Goal: Task Accomplishment & Management: Manage account settings

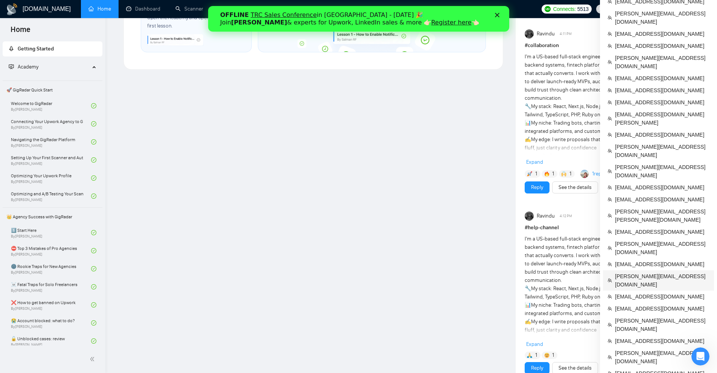
scroll to position [536, 0]
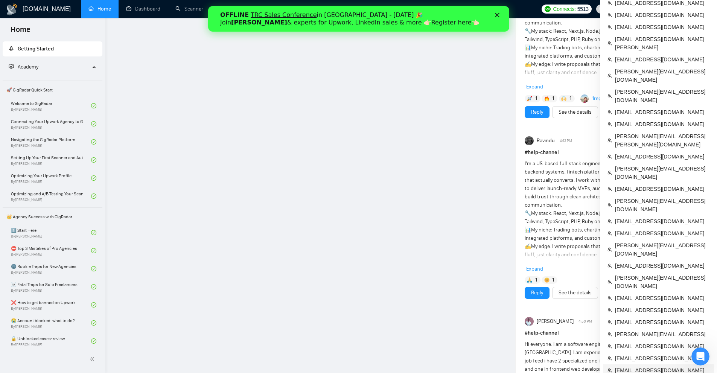
click at [633, 366] on span "[EMAIL_ADDRESS][DOMAIN_NAME]" at bounding box center [662, 370] width 94 height 8
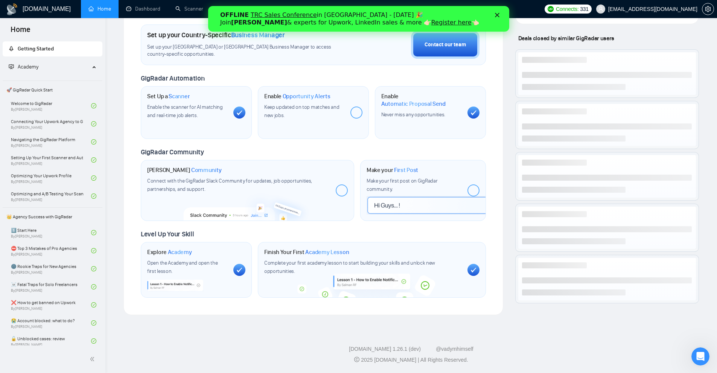
scroll to position [536, 0]
click at [496, 14] on icon "Close" at bounding box center [497, 15] width 5 height 5
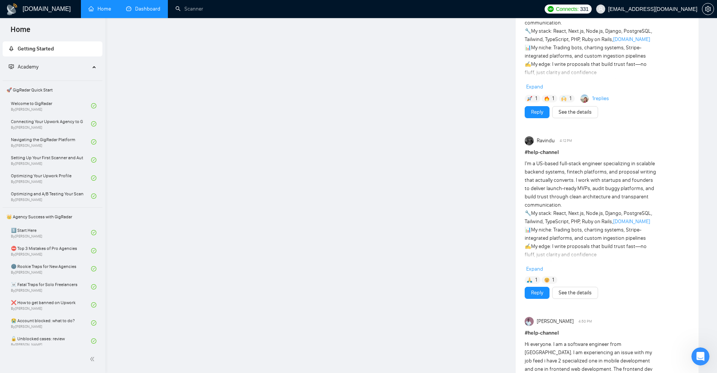
click at [160, 10] on link "Dashboard" at bounding box center [143, 9] width 34 height 6
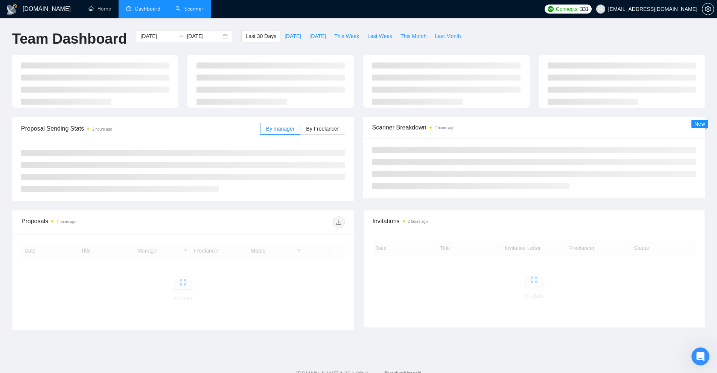
click at [175, 8] on link "Scanner" at bounding box center [189, 9] width 28 height 6
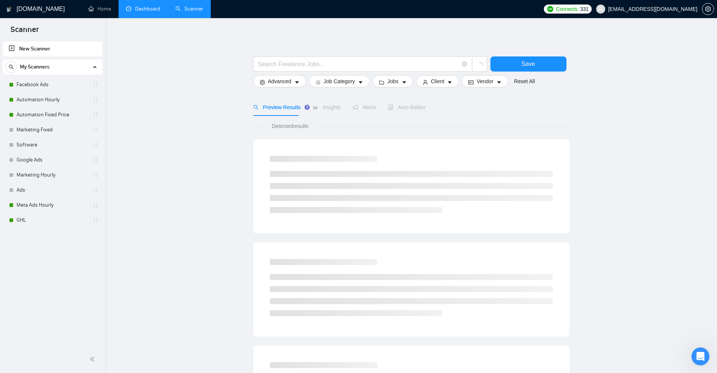
click at [146, 9] on link "Dashboard" at bounding box center [143, 9] width 34 height 6
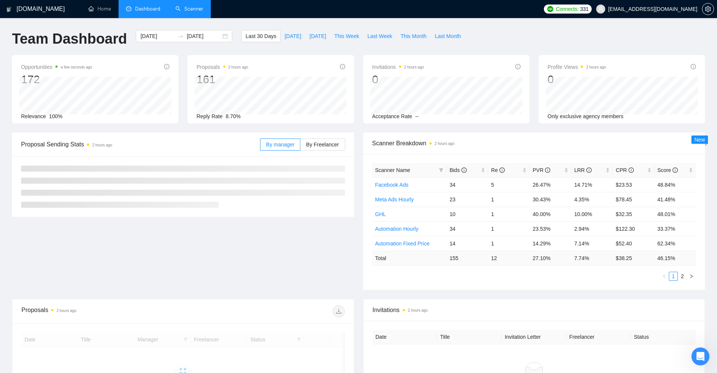
scroll to position [113, 0]
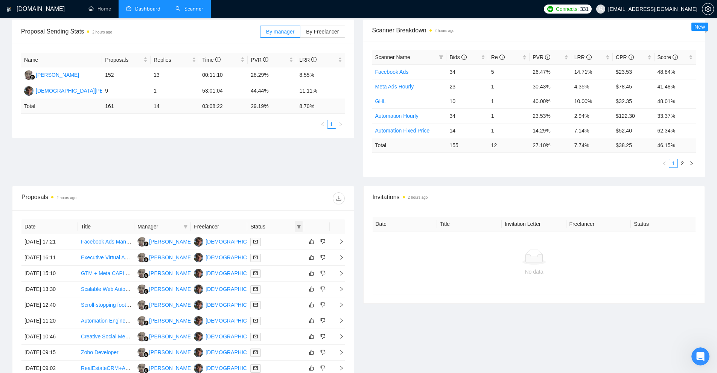
click at [299, 228] on icon "filter" at bounding box center [299, 226] width 5 height 5
click at [282, 243] on span "Chat" at bounding box center [280, 241] width 36 height 8
checkbox input "true"
click at [295, 266] on span "OK" at bounding box center [293, 268] width 8 height 8
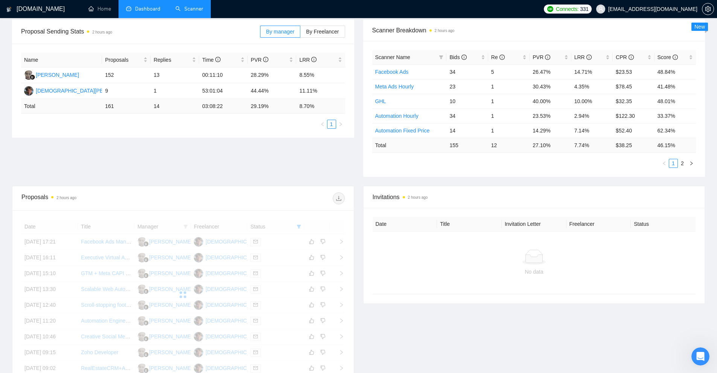
scroll to position [224, 0]
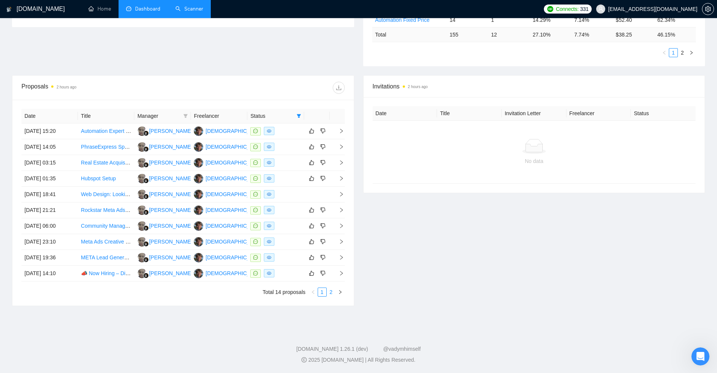
click at [331, 293] on link "2" at bounding box center [331, 292] width 8 height 8
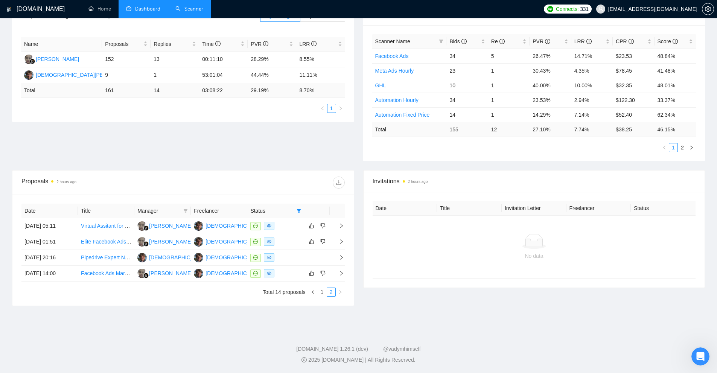
scroll to position [129, 0]
click at [291, 280] on td at bounding box center [275, 274] width 56 height 16
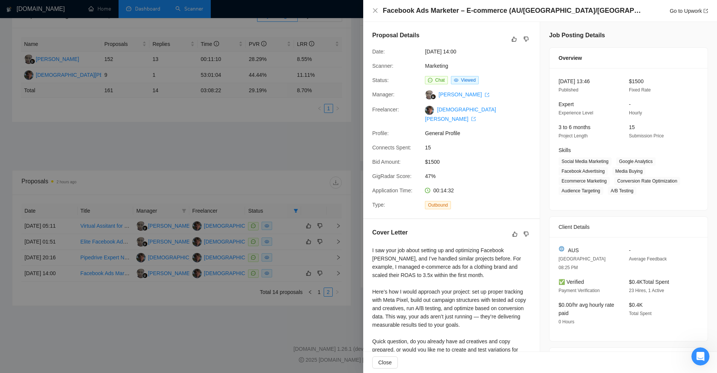
click at [178, 114] on div at bounding box center [358, 186] width 717 height 373
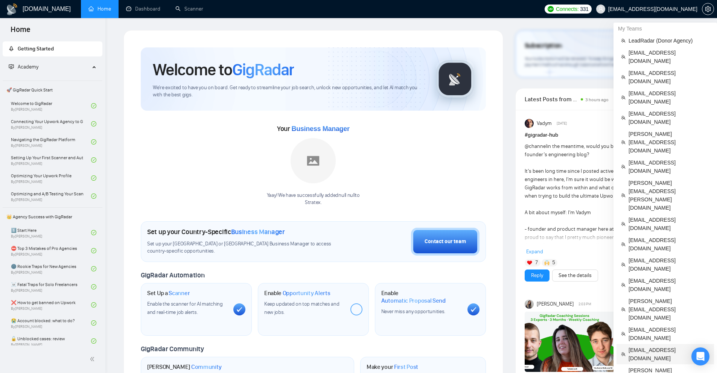
click at [656, 346] on span "[EMAIL_ADDRESS][DOMAIN_NAME]" at bounding box center [669, 354] width 81 height 17
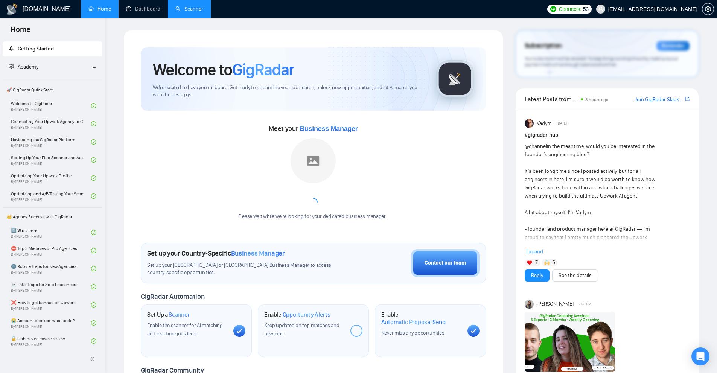
click at [186, 9] on link "Scanner" at bounding box center [189, 9] width 28 height 6
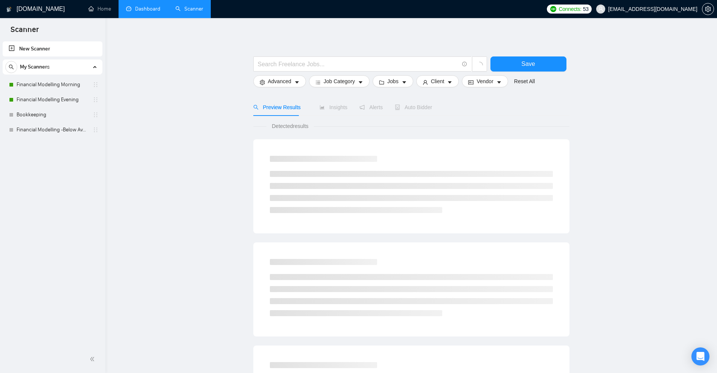
click at [149, 12] on link "Dashboard" at bounding box center [143, 9] width 34 height 6
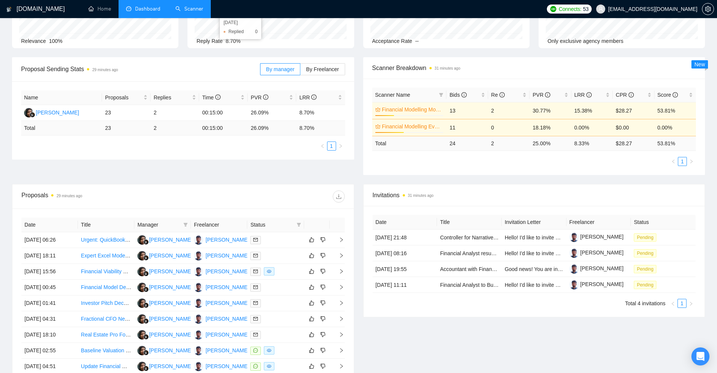
scroll to position [113, 0]
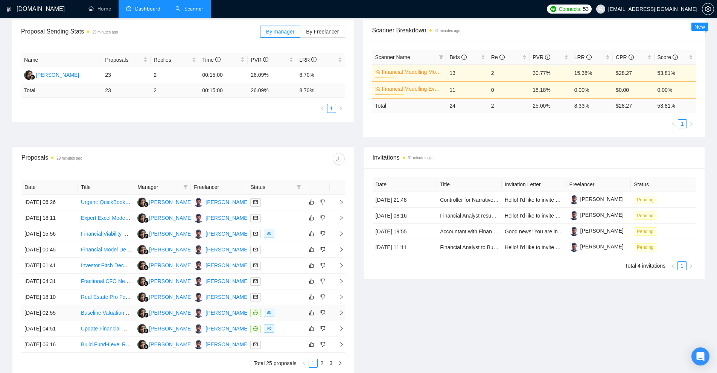
click at [296, 316] on div at bounding box center [275, 313] width 50 height 9
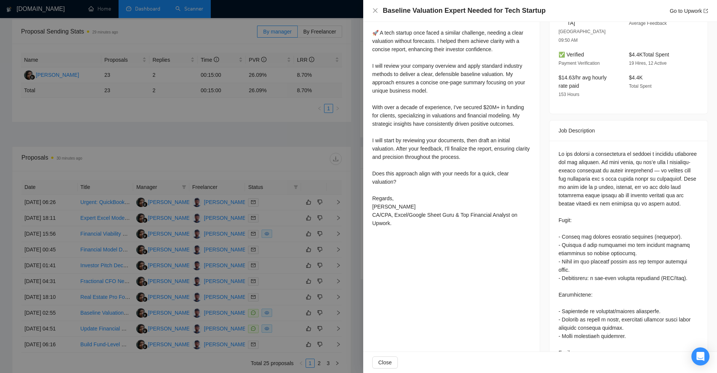
scroll to position [0, 0]
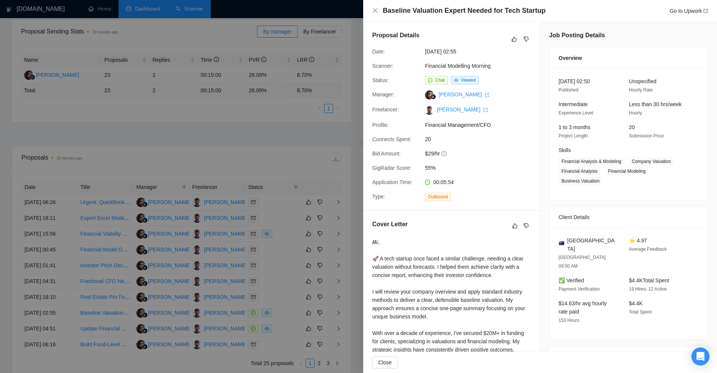
click at [239, 108] on div at bounding box center [358, 186] width 717 height 373
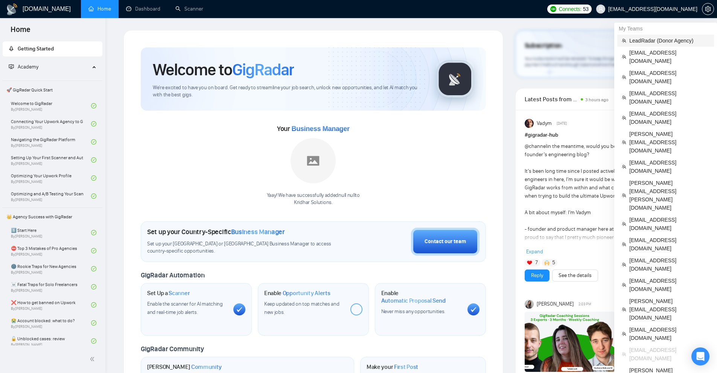
click at [637, 41] on span "LeadRadar (Donor Agency)" at bounding box center [669, 41] width 80 height 8
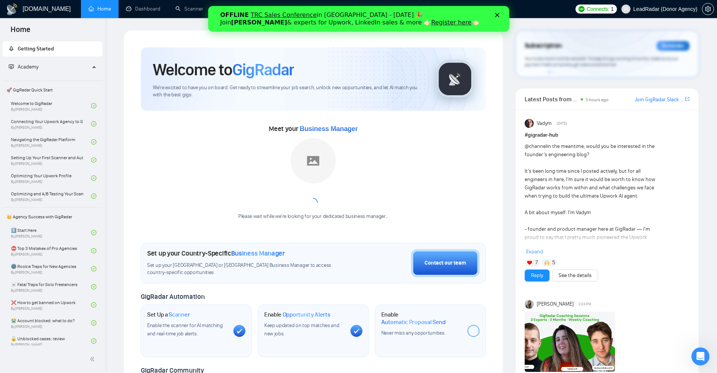
click at [499, 17] on div "OFFLINE TRC Sales Conference in Kyiv - October 18 🎉 Join Tamara Levit & experts…" at bounding box center [358, 19] width 301 height 20
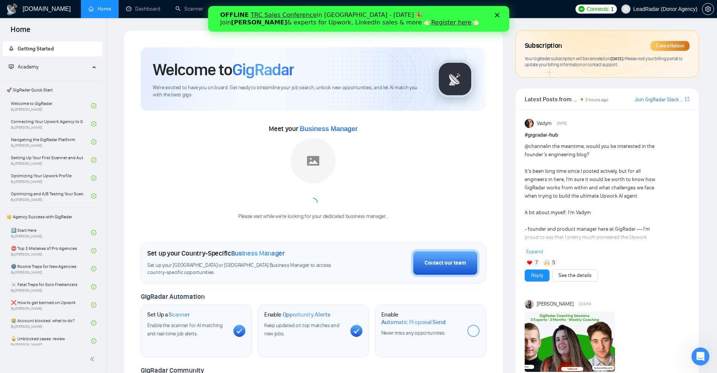
click at [498, 13] on icon "Close" at bounding box center [497, 15] width 5 height 5
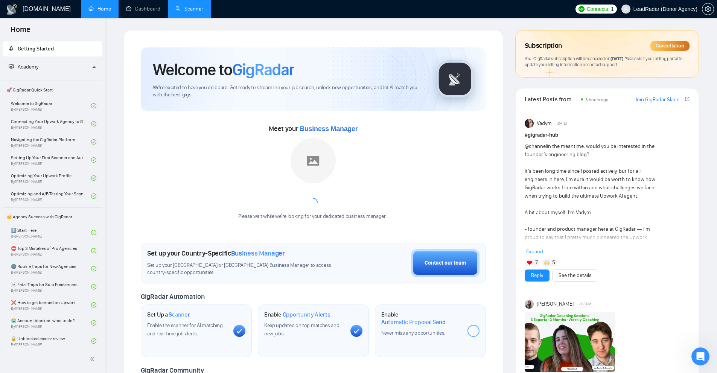
click at [203, 6] on link "Scanner" at bounding box center [189, 9] width 28 height 6
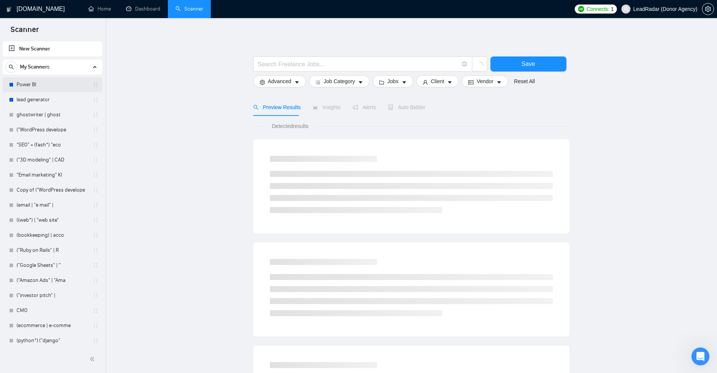
click at [46, 84] on link "Power BI" at bounding box center [53, 84] width 72 height 15
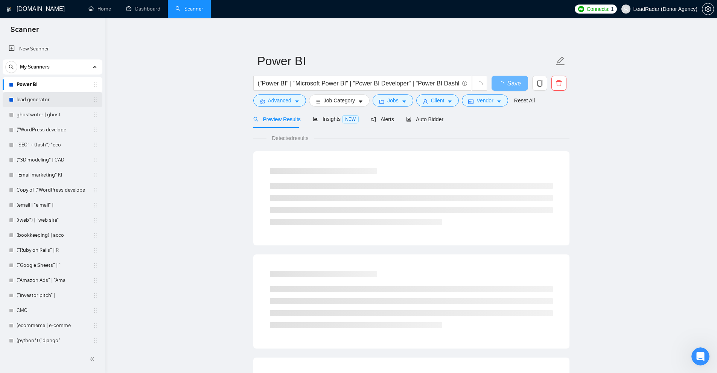
click at [58, 97] on link "lead generator" at bounding box center [53, 99] width 72 height 15
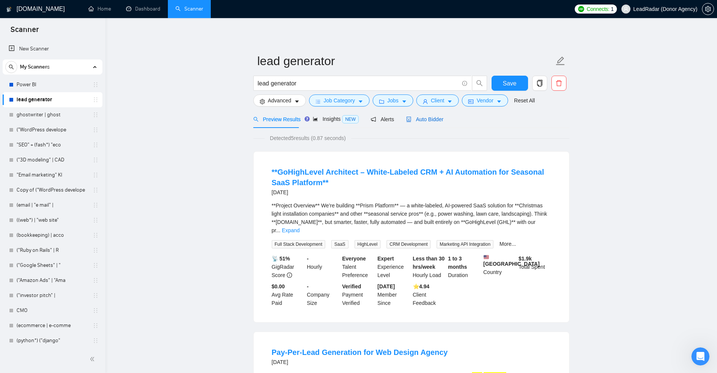
click at [436, 122] on span "Auto Bidder" at bounding box center [424, 119] width 37 height 6
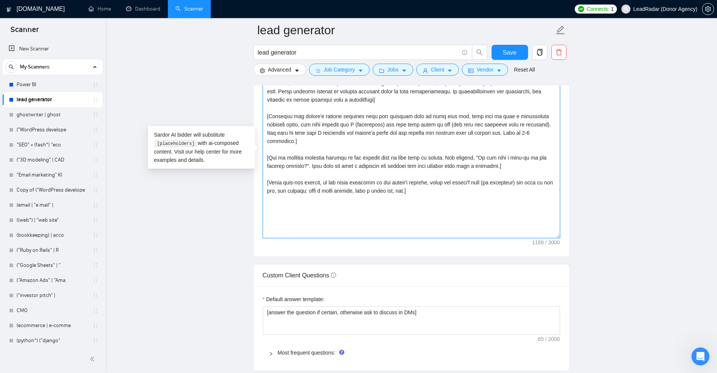
scroll to position [801, 0]
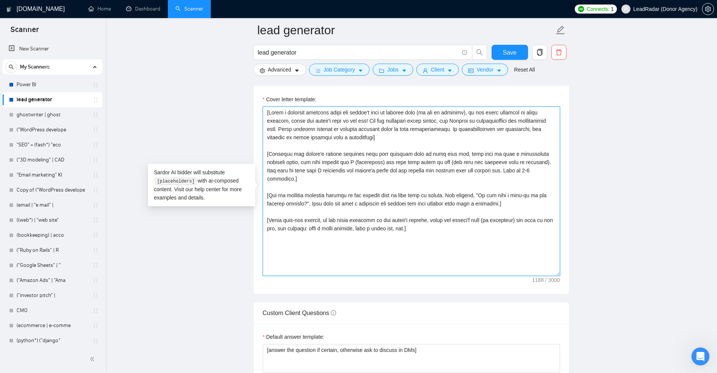
drag, startPoint x: 437, startPoint y: 187, endPoint x: 435, endPoint y: 254, distance: 66.6
click at [435, 254] on textarea "Cover letter template:" at bounding box center [411, 191] width 297 height 169
click at [434, 240] on textarea "Cover letter template:" at bounding box center [411, 191] width 297 height 169
drag, startPoint x: 475, startPoint y: 236, endPoint x: 206, endPoint y: 99, distance: 301.3
click at [206, 99] on main "lead generator lead generator Save Advanced Job Category Jobs Client Vendor Res…" at bounding box center [410, 223] width 587 height 1989
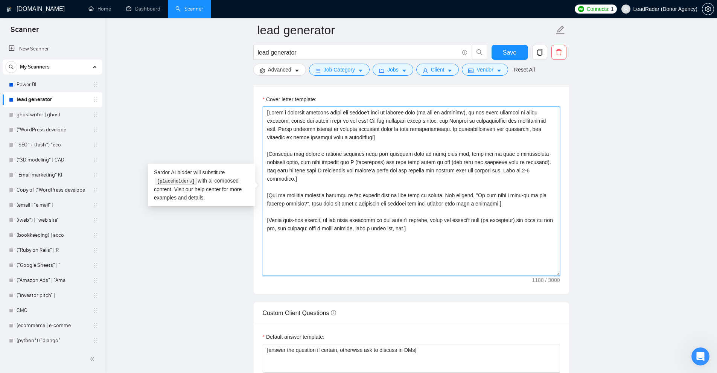
scroll to position [688, 0]
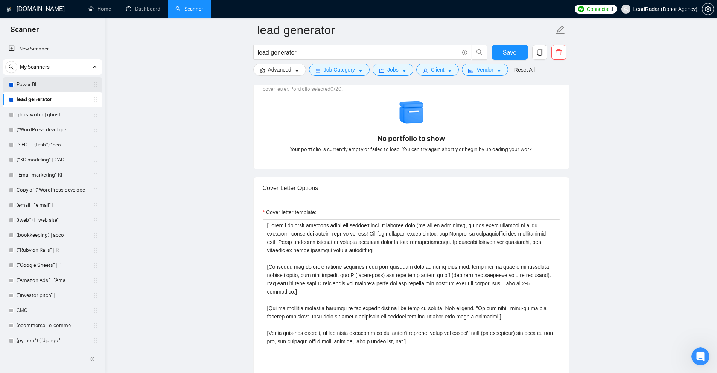
click at [33, 81] on link "Power BI" at bounding box center [53, 84] width 72 height 15
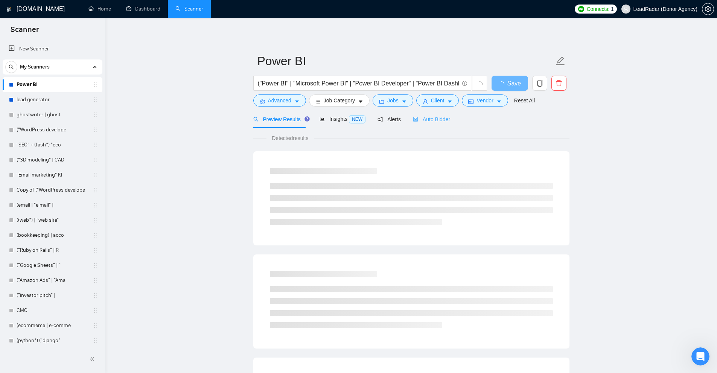
click at [425, 113] on div "Auto Bidder" at bounding box center [431, 119] width 37 height 18
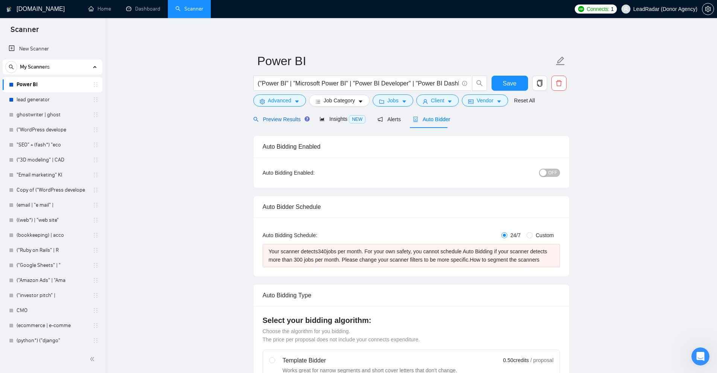
click at [271, 119] on span "Preview Results" at bounding box center [280, 119] width 54 height 6
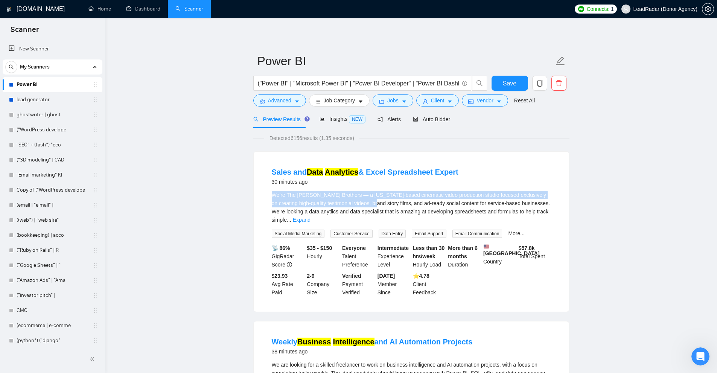
drag, startPoint x: 296, startPoint y: 196, endPoint x: 368, endPoint y: 203, distance: 72.2
click at [364, 203] on li "Sales and Data Analytics & Excel Spreadsheet Expert 30 minutes ago We’re The Bo…" at bounding box center [411, 232] width 297 height 142
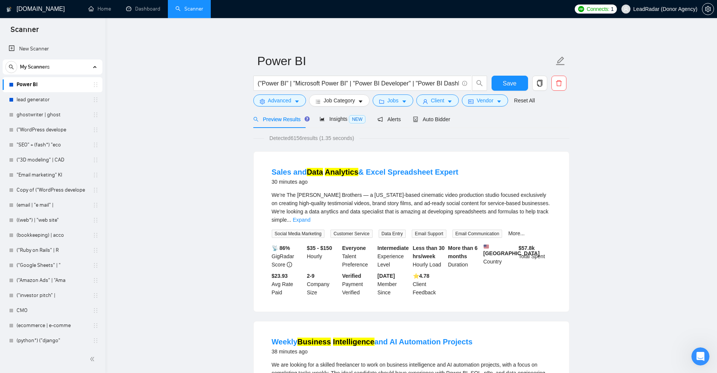
click at [369, 203] on span "We’re The Borrego Brothers — a Texas-based cinematic video production studio fo…" at bounding box center [411, 207] width 278 height 31
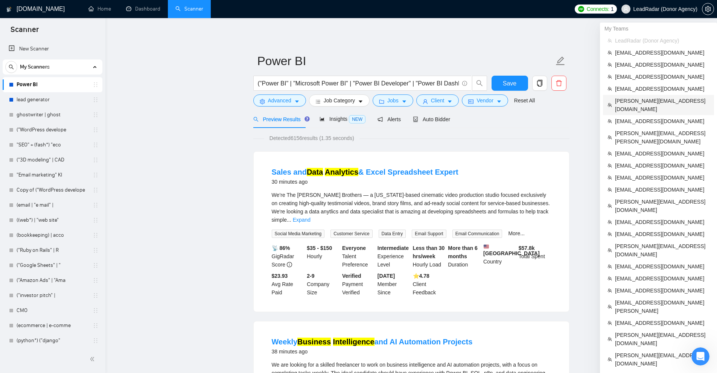
click at [633, 100] on span "philip@marketdisrupt.io" at bounding box center [662, 105] width 94 height 17
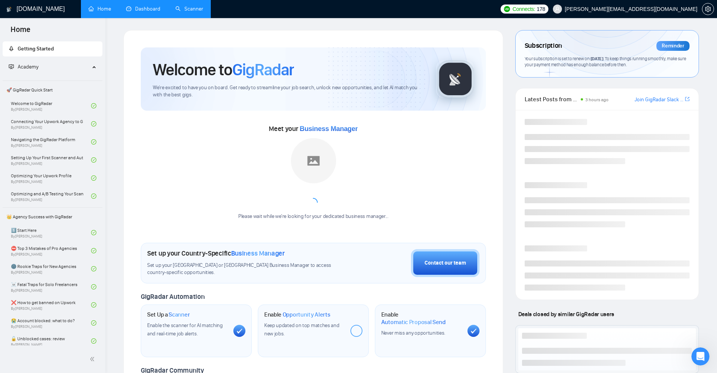
click at [148, 8] on link "Dashboard" at bounding box center [143, 9] width 34 height 6
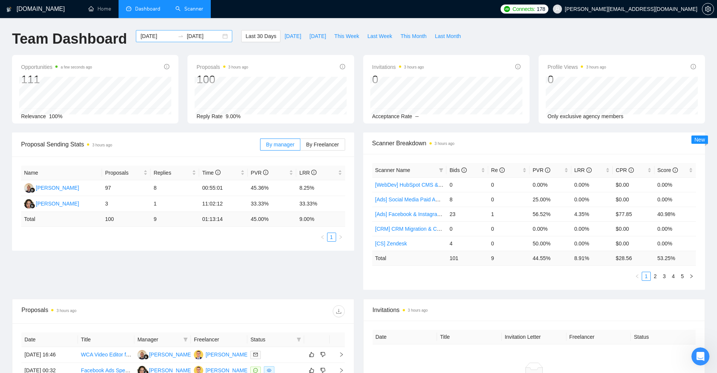
click at [154, 37] on input "2025-09-08" at bounding box center [157, 36] width 34 height 8
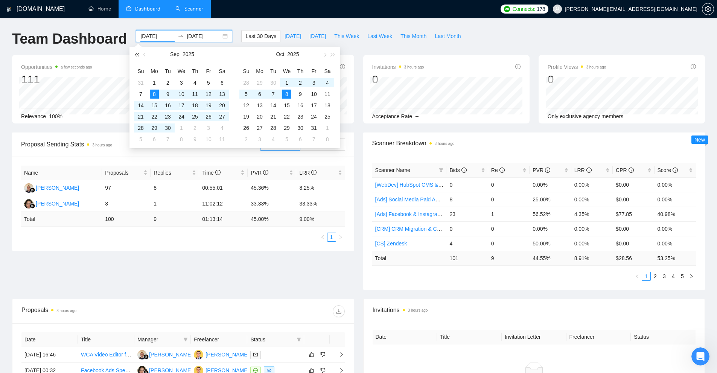
click at [132, 54] on button "button" at bounding box center [136, 54] width 8 height 15
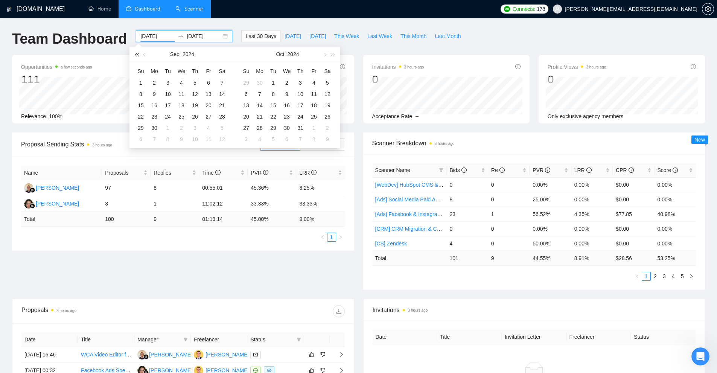
click at [133, 53] on button "button" at bounding box center [136, 54] width 8 height 15
type input "2023-09-01"
click at [208, 80] on div "1" at bounding box center [208, 82] width 9 height 9
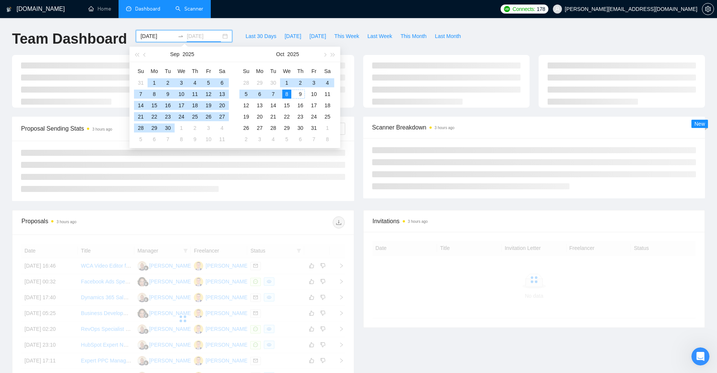
type input "2025-10-08"
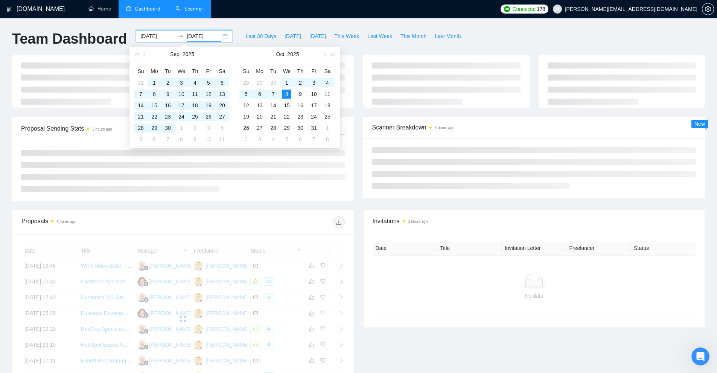
click at [520, 52] on div "Team Dashboard 2023-09-01 2025-10-08 Last 30 Days Today Yesterday This Week Las…" at bounding box center [359, 42] width 702 height 25
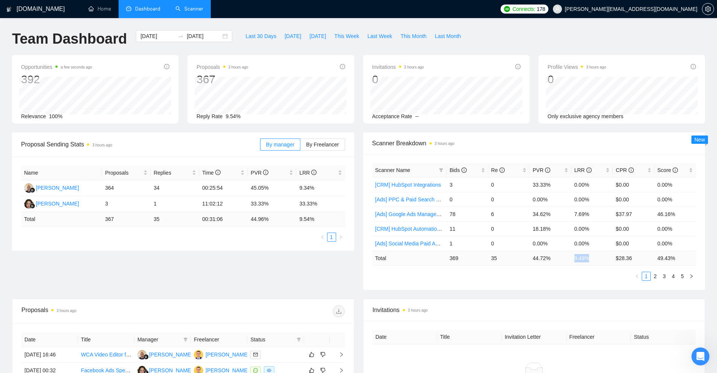
drag, startPoint x: 587, startPoint y: 260, endPoint x: 574, endPoint y: 259, distance: 13.6
click at [574, 259] on td "9.49 %" at bounding box center [591, 258] width 41 height 15
copy td "9.49 %"
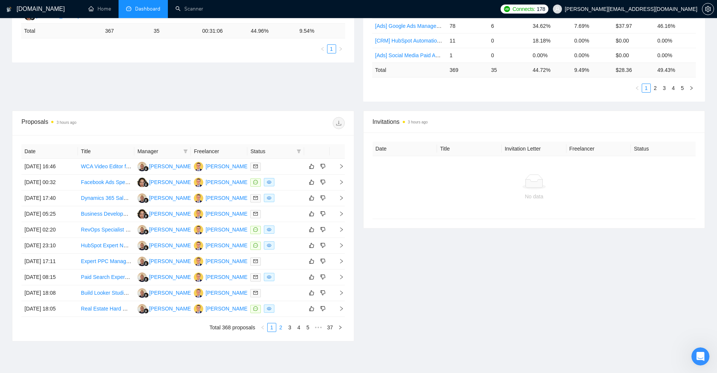
click at [280, 328] on link "2" at bounding box center [281, 327] width 8 height 8
click at [290, 328] on link "3" at bounding box center [290, 327] width 8 height 8
click at [298, 151] on icon "filter" at bounding box center [299, 151] width 4 height 4
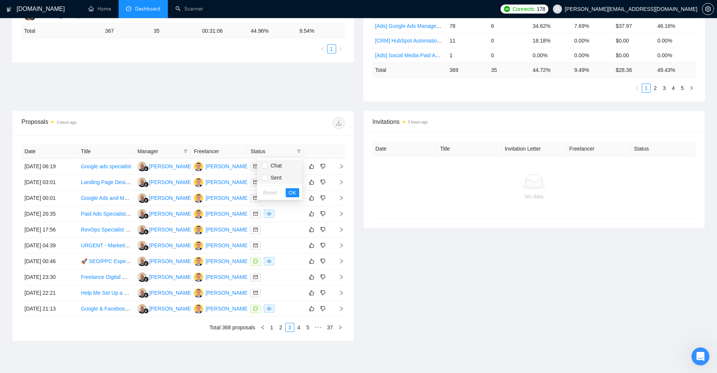
click at [283, 166] on span "Chat" at bounding box center [280, 165] width 36 height 8
checkbox input "true"
click at [293, 193] on span "OK" at bounding box center [293, 193] width 8 height 8
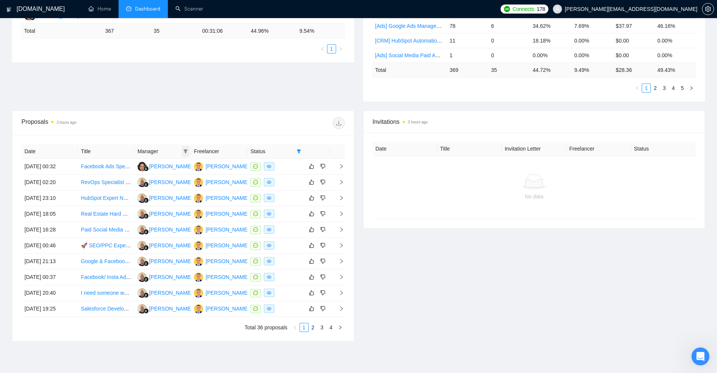
click at [186, 151] on icon "filter" at bounding box center [186, 151] width 4 height 4
click at [171, 166] on span "Aleh Shamko" at bounding box center [175, 166] width 43 height 6
checkbox input "true"
click at [168, 195] on li "Nita Nisfi" at bounding box center [167, 190] width 70 height 12
checkbox input "true"
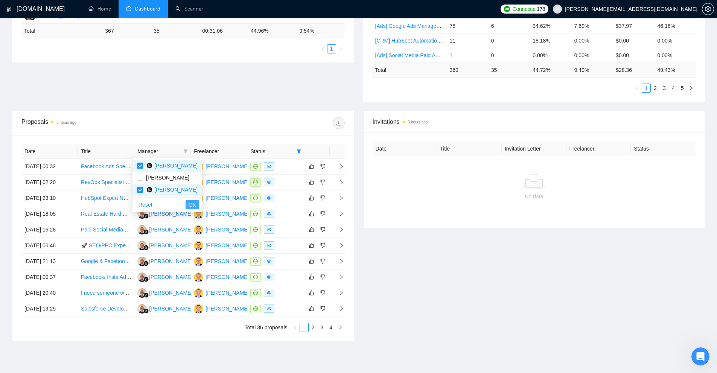
click at [189, 206] on span "OK" at bounding box center [193, 205] width 8 height 8
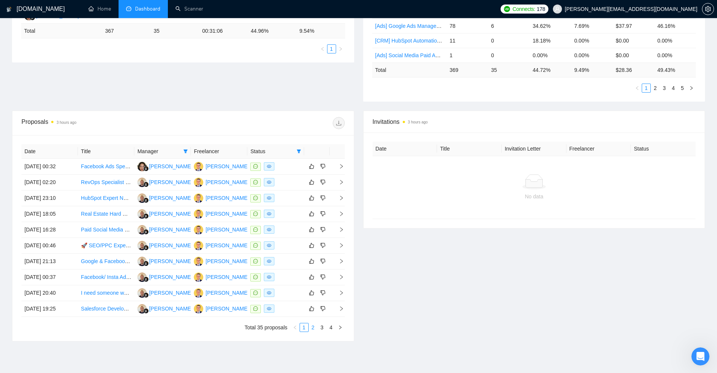
click at [312, 327] on link "2" at bounding box center [313, 327] width 8 height 8
click at [322, 329] on link "3" at bounding box center [322, 327] width 8 height 8
click at [331, 329] on link "4" at bounding box center [331, 327] width 8 height 8
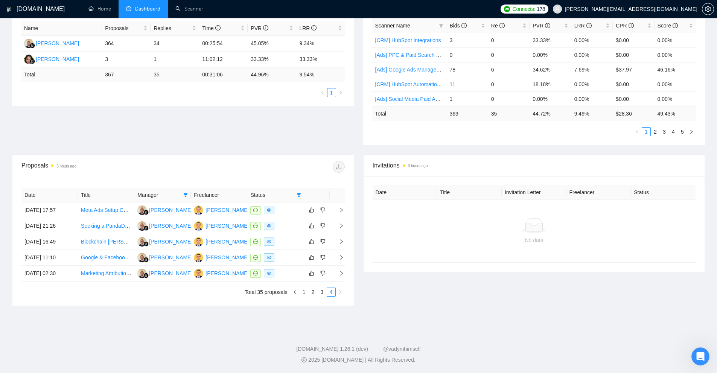
scroll to position [145, 0]
click at [320, 292] on link "3" at bounding box center [322, 292] width 8 height 8
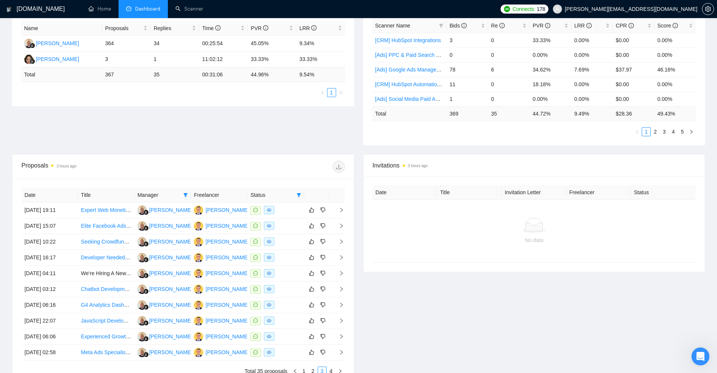
scroll to position [220, 0]
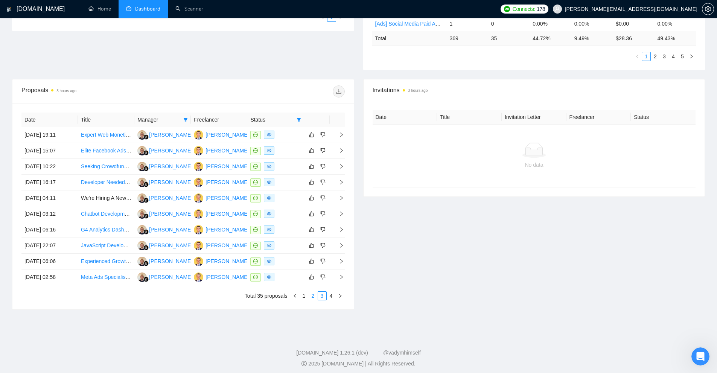
click at [311, 293] on link "2" at bounding box center [313, 296] width 8 height 8
click at [304, 295] on link "1" at bounding box center [304, 296] width 8 height 8
click at [289, 249] on div at bounding box center [275, 245] width 50 height 9
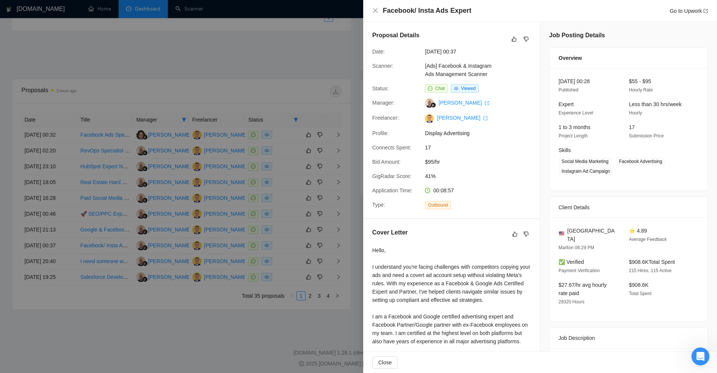
drag, startPoint x: 283, startPoint y: 53, endPoint x: 300, endPoint y: 52, distance: 17.7
click at [283, 54] on div at bounding box center [358, 186] width 717 height 373
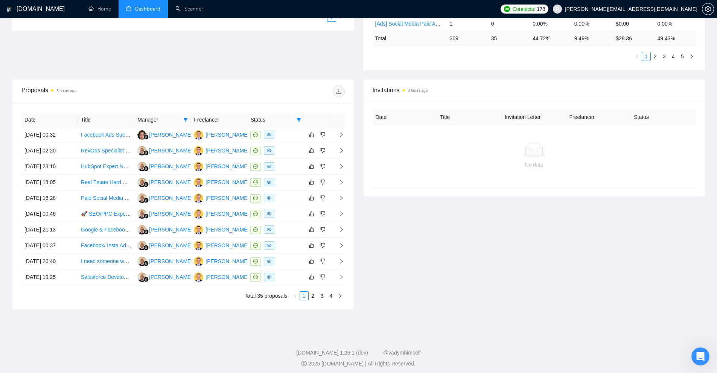
scroll to position [0, 0]
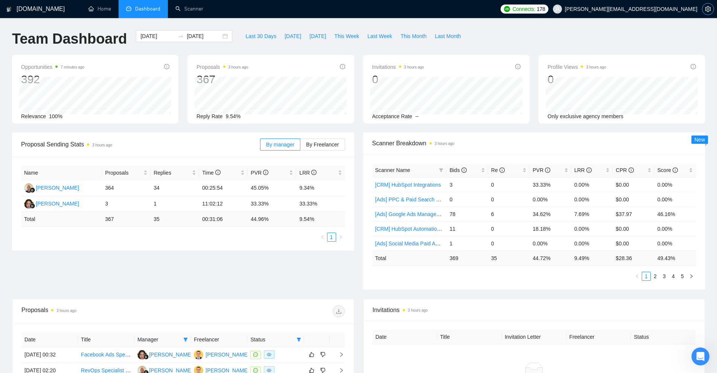
click at [708, 8] on icon "setting" at bounding box center [708, 9] width 6 height 6
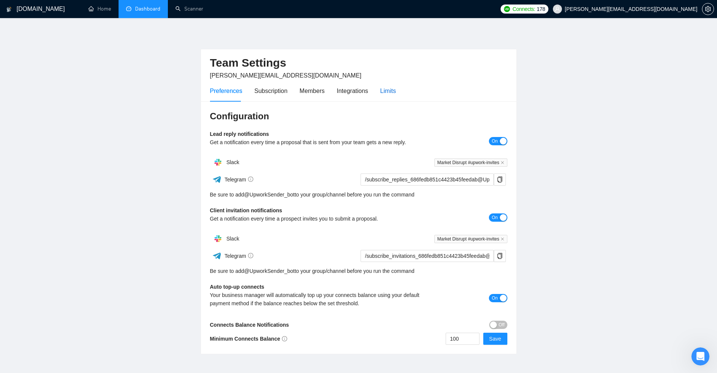
click at [380, 91] on div "Limits" at bounding box center [388, 90] width 16 height 9
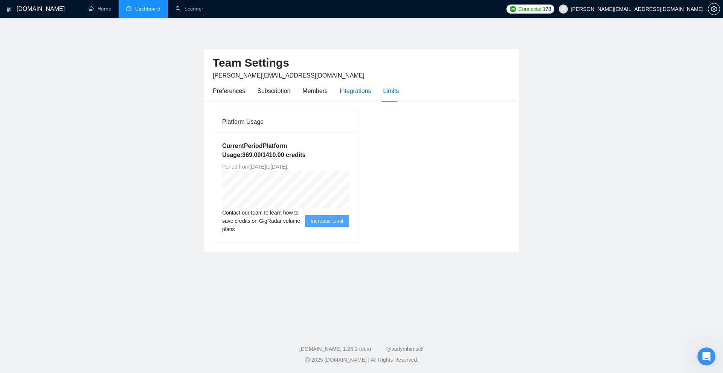
click at [368, 89] on div "Integrations" at bounding box center [355, 90] width 32 height 9
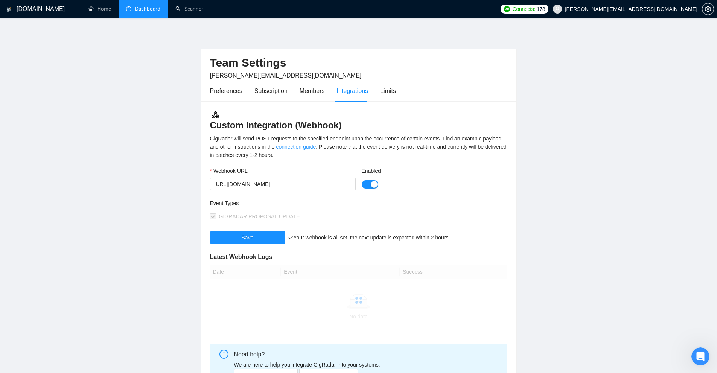
click at [288, 88] on div "Preferences Subscription Members Integrations Limits" at bounding box center [303, 90] width 186 height 21
click at [296, 91] on div "Preferences Subscription Members Integrations Limits" at bounding box center [303, 90] width 186 height 21
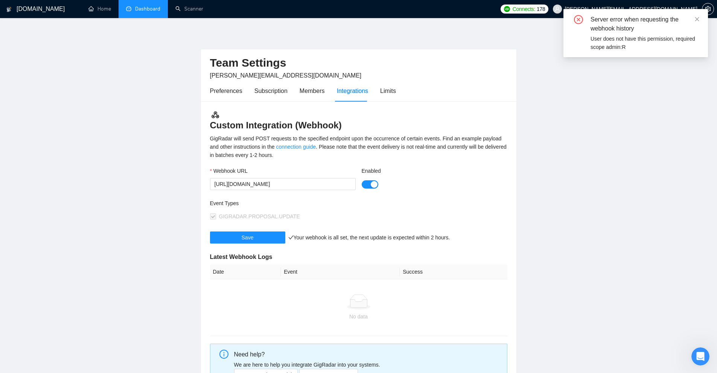
click at [249, 92] on div "Preferences Subscription Members Integrations Limits" at bounding box center [303, 90] width 186 height 21
click at [242, 92] on div "Preferences Subscription Members Integrations Limits" at bounding box center [303, 90] width 186 height 21
click at [227, 91] on div "Preferences" at bounding box center [226, 90] width 32 height 9
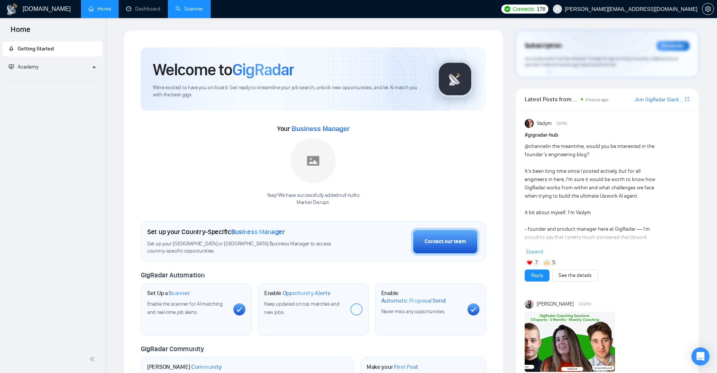
click at [192, 12] on link "Scanner" at bounding box center [189, 9] width 28 height 6
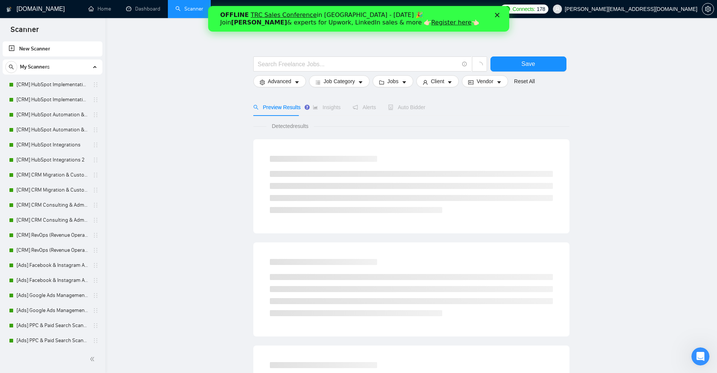
click at [495, 16] on icon "Close" at bounding box center [497, 15] width 5 height 5
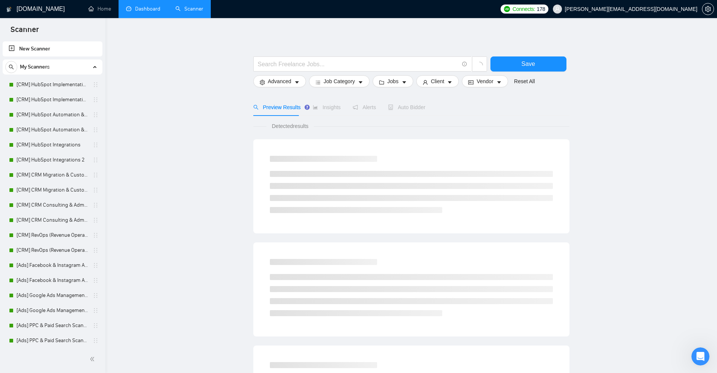
click at [140, 10] on link "Dashboard" at bounding box center [143, 9] width 34 height 6
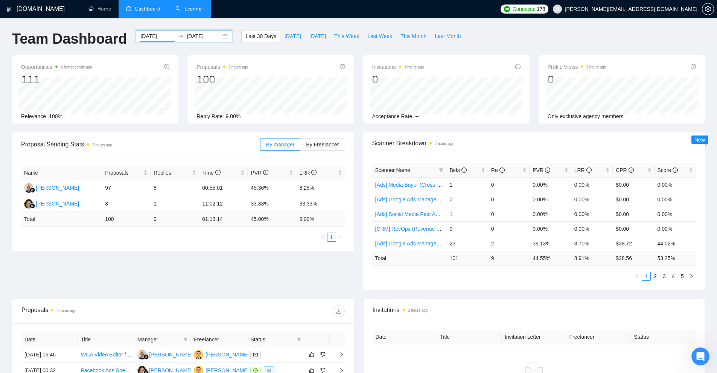
click at [156, 35] on input "[DATE]" at bounding box center [157, 36] width 34 height 8
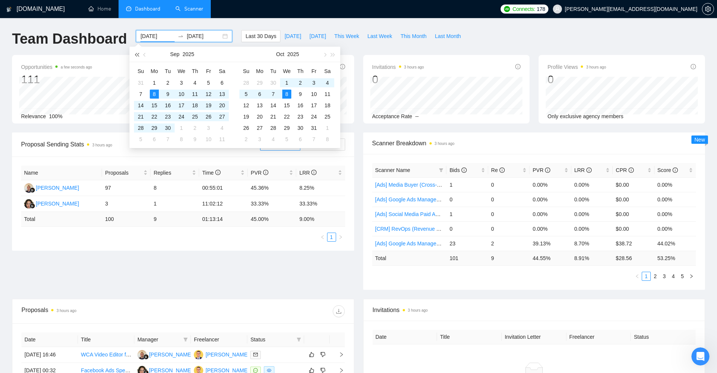
click at [138, 54] on span "button" at bounding box center [137, 55] width 4 height 4
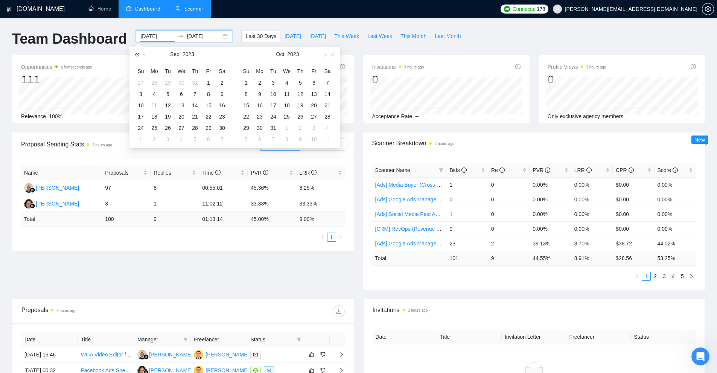
click at [138, 54] on span "button" at bounding box center [137, 55] width 4 height 4
type input "2022-09-01"
click at [199, 84] on div "1" at bounding box center [194, 82] width 9 height 9
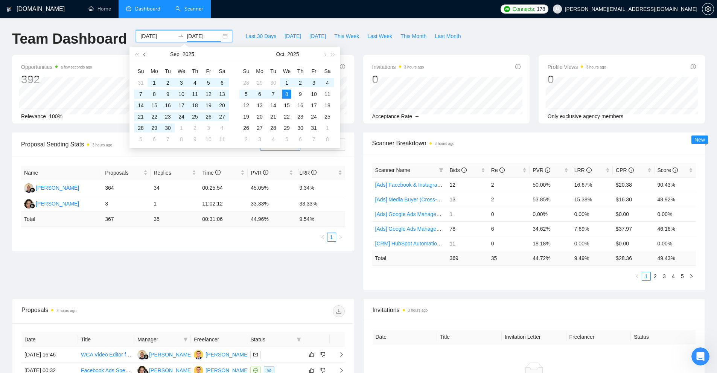
click at [142, 56] on button "button" at bounding box center [145, 54] width 8 height 15
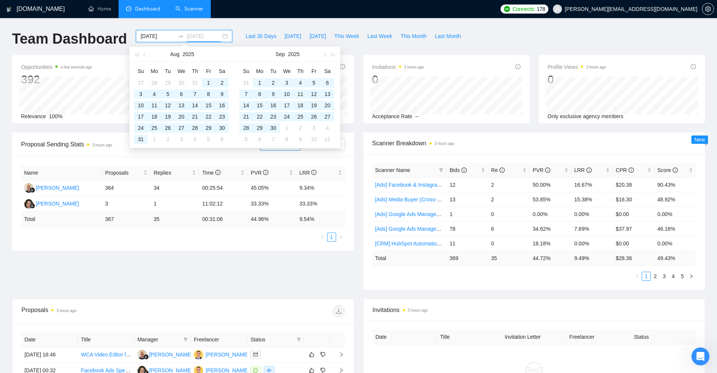
type input "2025-10-08"
click at [145, 55] on span "button" at bounding box center [145, 55] width 4 height 4
click at [411, 52] on div "Last 30 Days Today Yesterday This Week Last Week This Month Last Month" at bounding box center [353, 42] width 233 height 25
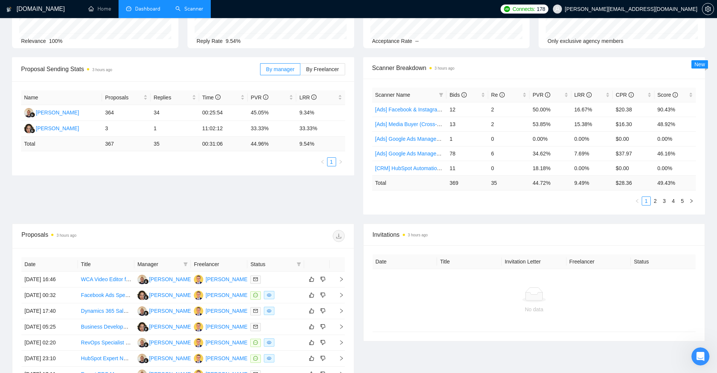
scroll to position [113, 0]
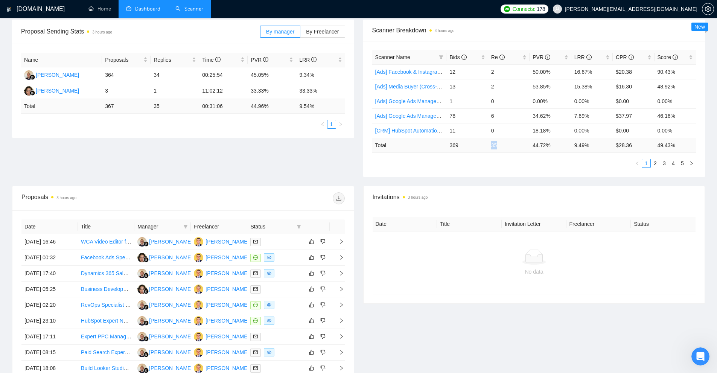
drag, startPoint x: 481, startPoint y: 140, endPoint x: 516, endPoint y: 146, distance: 36.3
click at [515, 146] on tr "Total 369 35 44.72 % 9.49 % $ 28.36 49.43 %" at bounding box center [534, 145] width 324 height 15
drag, startPoint x: 594, startPoint y: 141, endPoint x: 461, endPoint y: 149, distance: 133.8
click at [458, 146] on tr "Total 369 35 44.72 % 9.49 % $ 28.36 49.43 %" at bounding box center [534, 145] width 324 height 15
click at [521, 165] on ul "1 2 3 4 5" at bounding box center [534, 163] width 324 height 9
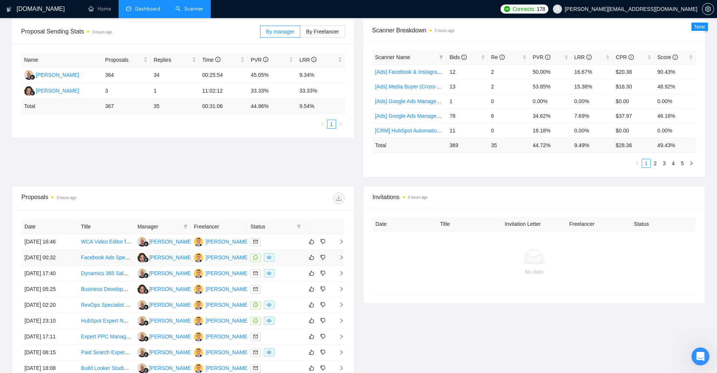
click at [289, 254] on div at bounding box center [275, 257] width 50 height 9
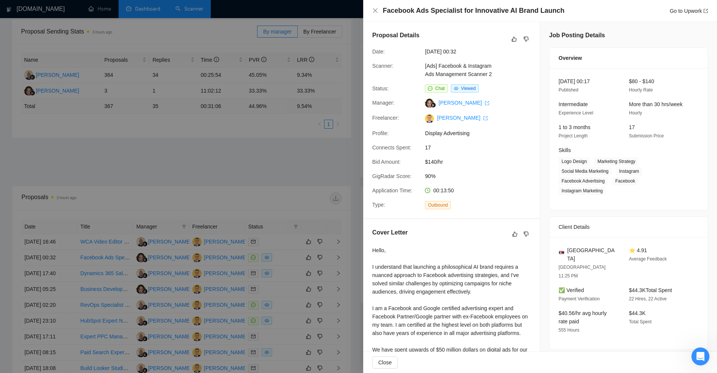
scroll to position [119, 0]
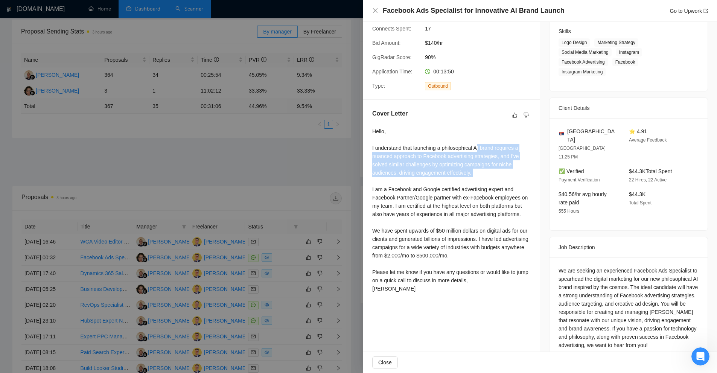
drag, startPoint x: 478, startPoint y: 145, endPoint x: 480, endPoint y: 180, distance: 35.0
click at [479, 180] on div "Hello, I understand that launching a philosophical AI brand requires a nuanced …" at bounding box center [451, 210] width 158 height 166
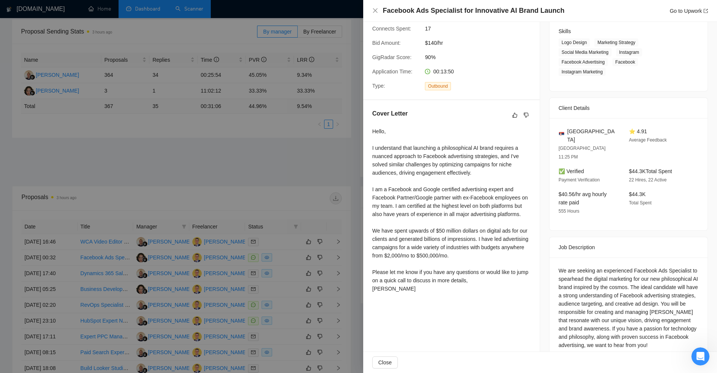
click at [446, 199] on div "Hello, I understand that launching a philosophical AI brand requires a nuanced …" at bounding box center [451, 210] width 158 height 166
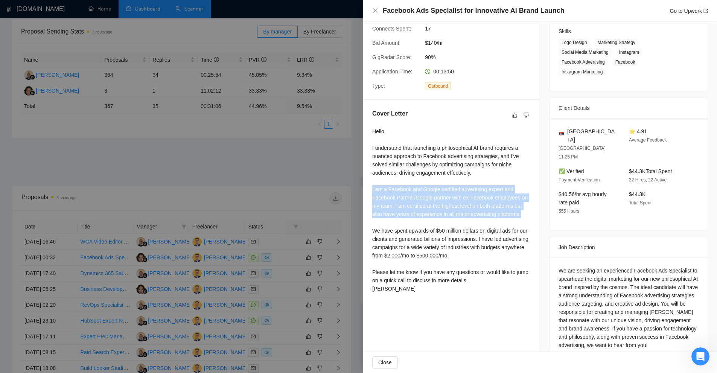
drag, startPoint x: 372, startPoint y: 191, endPoint x: 525, endPoint y: 217, distance: 155.1
click at [525, 217] on div "Hello, I understand that launching a philosophical AI brand requires a nuanced …" at bounding box center [451, 210] width 158 height 166
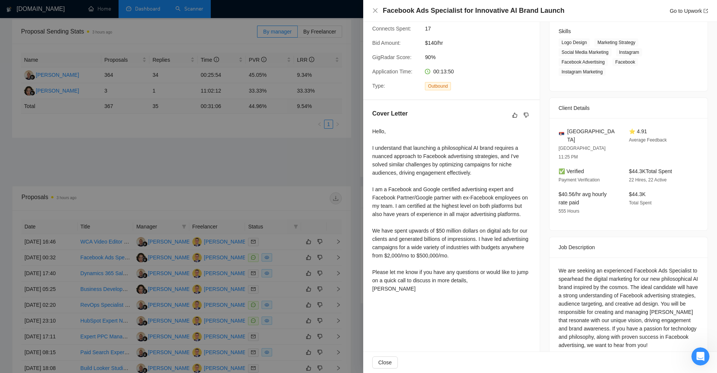
click at [493, 239] on div "Hello, I understand that launching a philosophical AI brand requires a nuanced …" at bounding box center [451, 210] width 158 height 166
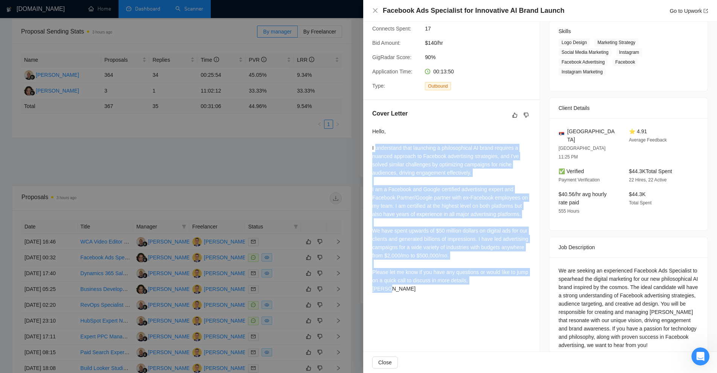
drag, startPoint x: 405, startPoint y: 293, endPoint x: 374, endPoint y: 150, distance: 146.2
click at [374, 150] on div "Hello, I understand that launching a philosophical AI brand requires a nuanced …" at bounding box center [451, 211] width 158 height 169
click at [415, 151] on div "Hello, I understand that launching a philosophical AI brand requires a nuanced …" at bounding box center [451, 210] width 158 height 166
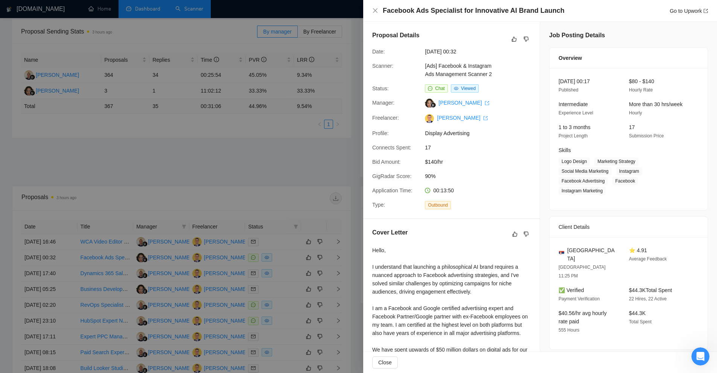
click at [501, 148] on span "17" at bounding box center [481, 147] width 113 height 8
drag, startPoint x: 472, startPoint y: 136, endPoint x: 492, endPoint y: 138, distance: 20.4
click at [492, 138] on div "Proposal Details Date: 08 Oct, 2025 00:32 Scanner: [Ads] Facebook & Instagram A…" at bounding box center [451, 120] width 177 height 196
click at [473, 157] on div "Proposal Details Date: 08 Oct, 2025 00:32 Scanner: [Ads] Facebook & Instagram A…" at bounding box center [451, 120] width 177 height 196
drag, startPoint x: 449, startPoint y: 164, endPoint x: 420, endPoint y: 169, distance: 29.8
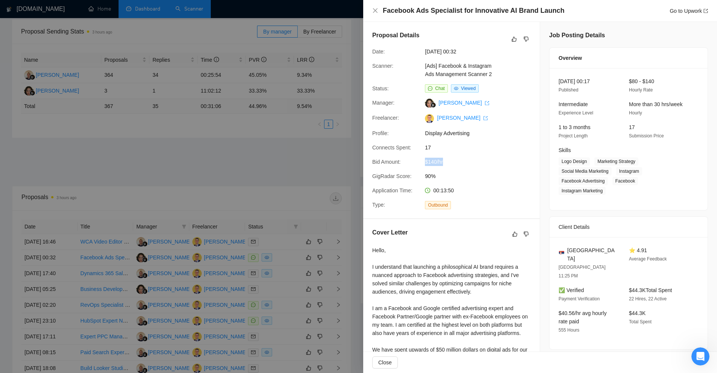
click at [422, 166] on div "Proposal Details Date: 08 Oct, 2025 00:32 Scanner: [Ads] Facebook & Instagram A…" at bounding box center [451, 120] width 177 height 196
click at [433, 160] on span "$140/hr" at bounding box center [481, 162] width 113 height 8
drag, startPoint x: 557, startPoint y: 244, endPoint x: 591, endPoint y: 247, distance: 34.0
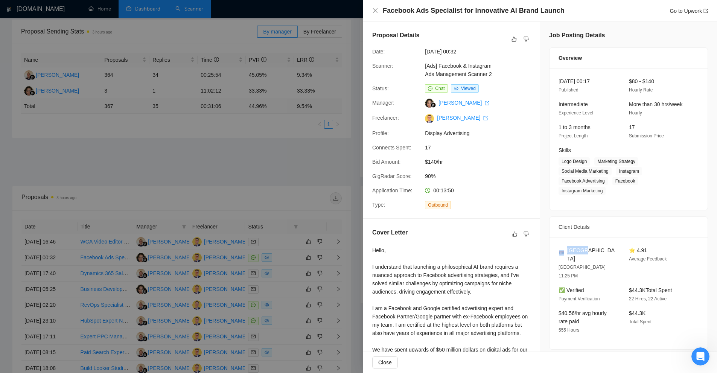
click at [591, 247] on div "Serbia Belgrade 11:25 PM ⭐ 4.91 Average Feedback ✅ Verified Payment Verificatio…" at bounding box center [628, 293] width 158 height 112
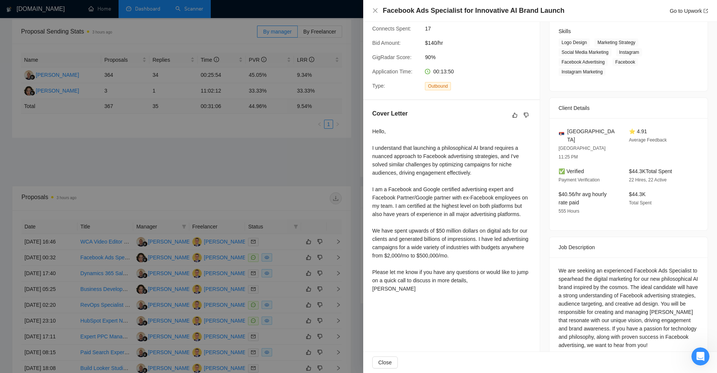
click at [576, 257] on div "We are seeking an experienced Facebook Ads Specialist to spearhead the digital …" at bounding box center [628, 309] width 158 height 104
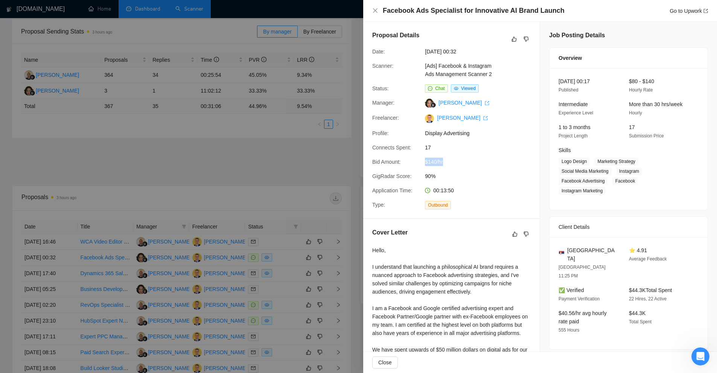
drag, startPoint x: 445, startPoint y: 161, endPoint x: 419, endPoint y: 161, distance: 26.7
click at [419, 161] on div "Bid Amount: $140/hr" at bounding box center [448, 162] width 158 height 8
click at [300, 162] on div at bounding box center [358, 186] width 717 height 373
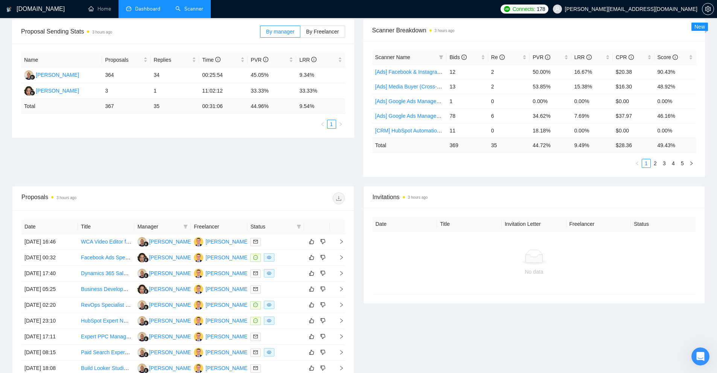
scroll to position [38, 0]
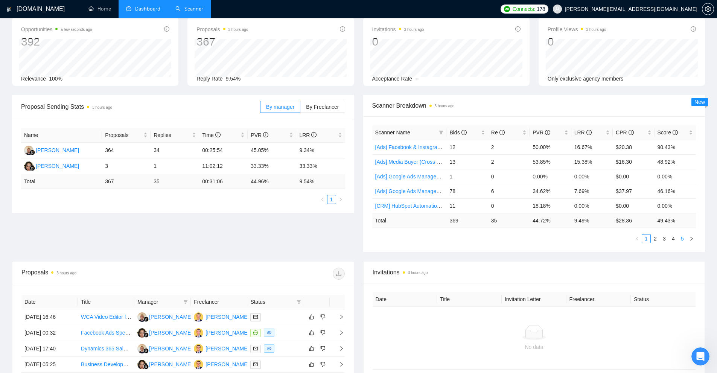
click at [681, 240] on link "5" at bounding box center [682, 238] width 8 height 8
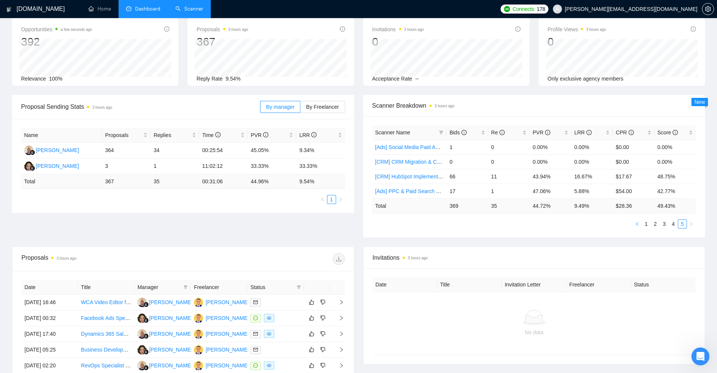
click at [641, 221] on button "button" at bounding box center [637, 223] width 9 height 9
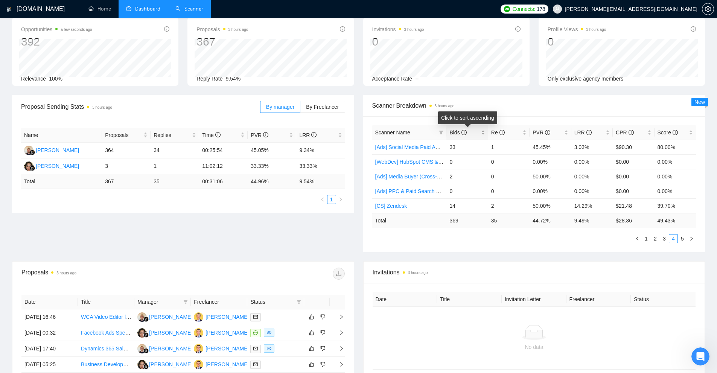
click at [482, 130] on div "Bids" at bounding box center [466, 132] width 35 height 8
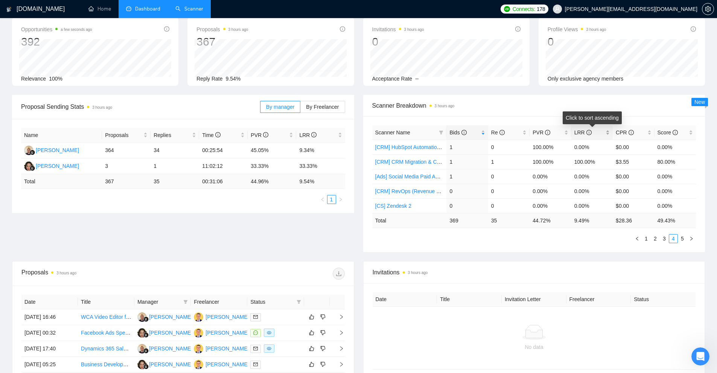
click at [604, 133] on span "LRR" at bounding box center [589, 132] width 30 height 8
click at [604, 131] on span "LRR" at bounding box center [589, 132] width 30 height 8
click at [608, 132] on div "LRR" at bounding box center [591, 132] width 35 height 8
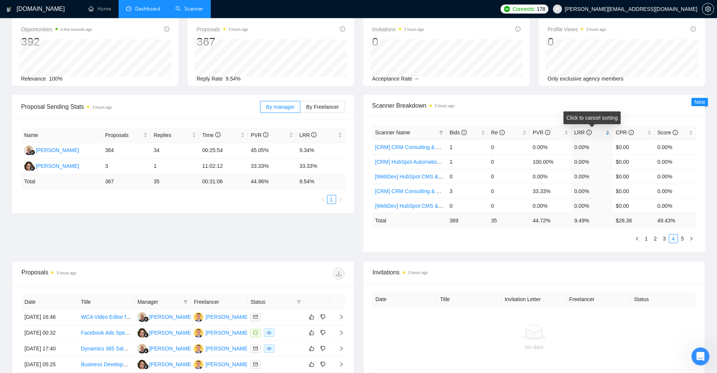
click at [609, 135] on div "LRR" at bounding box center [591, 132] width 35 height 8
click at [608, 135] on div "LRR" at bounding box center [591, 132] width 35 height 8
click at [607, 132] on div "LRR" at bounding box center [591, 132] width 35 height 8
click at [650, 239] on link "1" at bounding box center [646, 238] width 8 height 8
click at [708, 11] on icon "setting" at bounding box center [708, 9] width 6 height 6
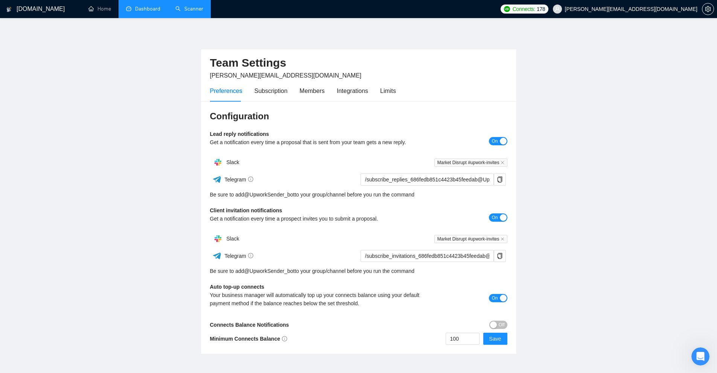
click at [377, 94] on div "Preferences Subscription Members Integrations Limits" at bounding box center [303, 90] width 186 height 21
click at [384, 93] on div "Limits" at bounding box center [388, 90] width 16 height 9
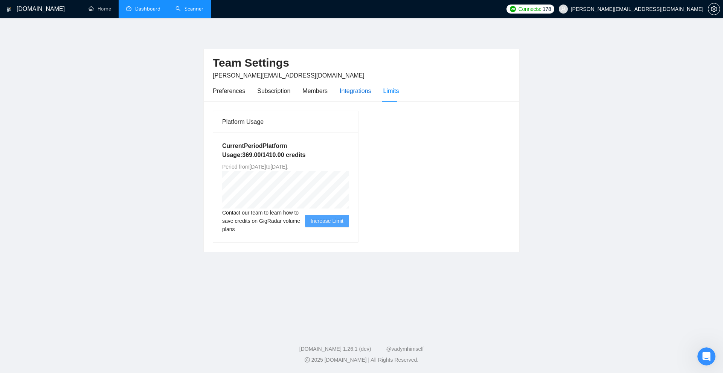
click at [358, 95] on div "Integrations" at bounding box center [355, 90] width 32 height 9
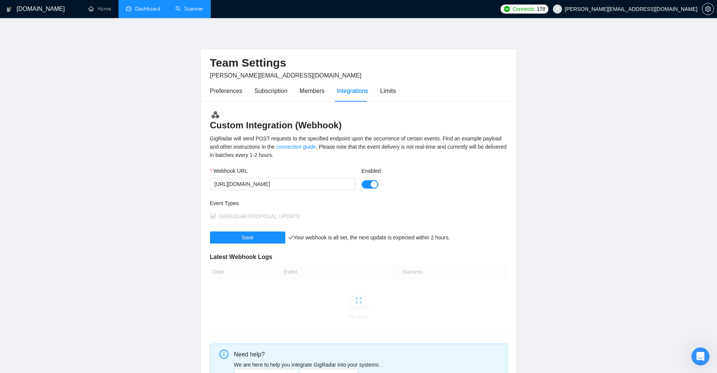
click at [330, 95] on div "Preferences Subscription Members Integrations Limits" at bounding box center [303, 90] width 186 height 21
click at [319, 92] on div "Members" at bounding box center [312, 90] width 25 height 9
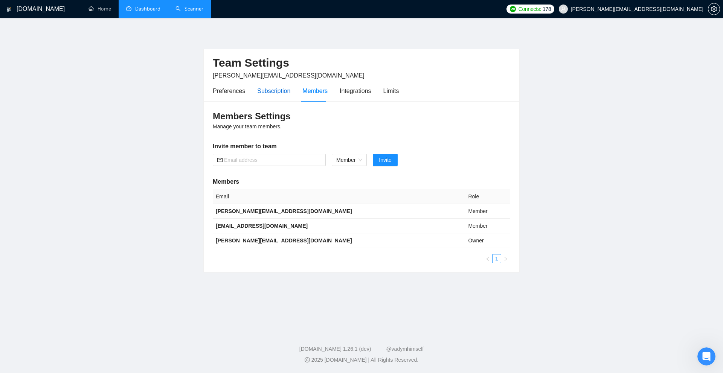
click at [282, 94] on div "Subscription" at bounding box center [273, 90] width 33 height 9
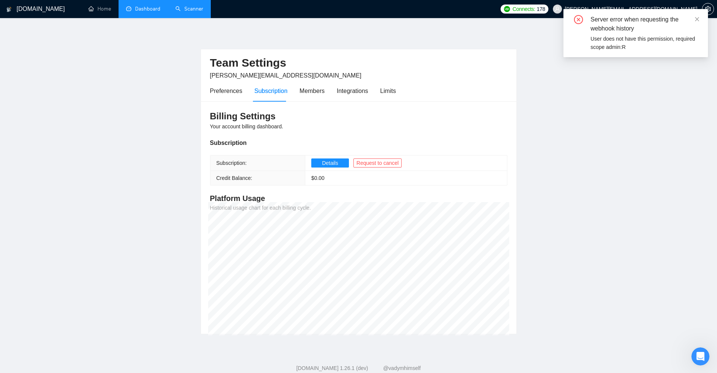
click at [598, 265] on main "Team Settings philip@marketdisrupt.io Preferences Subscription Members Integrat…" at bounding box center [358, 182] width 693 height 304
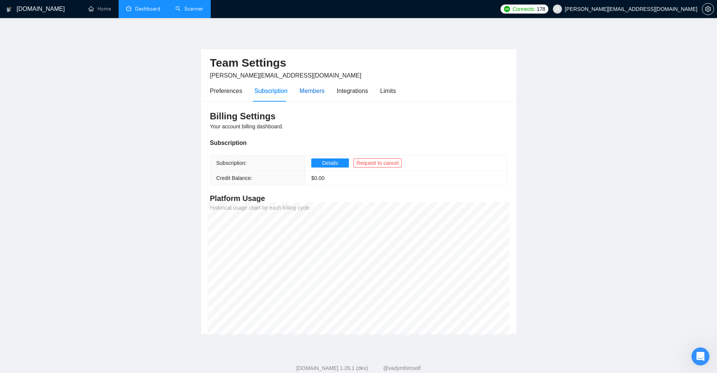
click at [317, 92] on div "Members" at bounding box center [312, 90] width 25 height 9
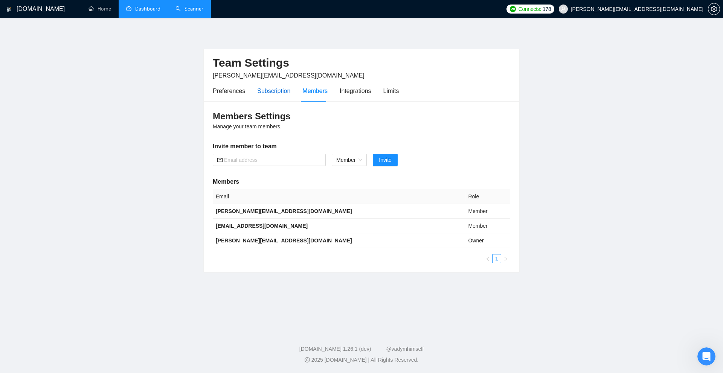
click at [288, 91] on div "Subscription" at bounding box center [273, 90] width 33 height 9
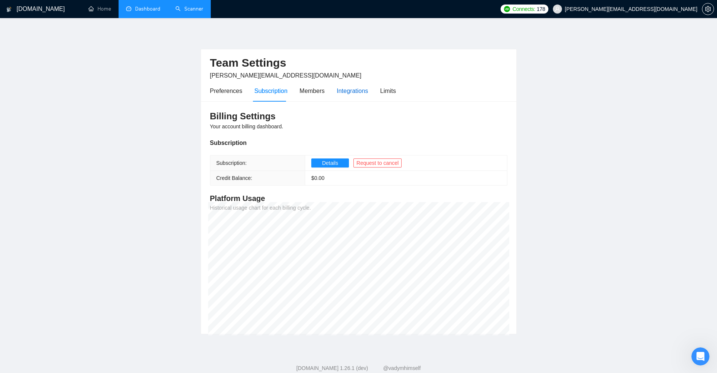
click at [354, 88] on div "Integrations" at bounding box center [353, 90] width 32 height 9
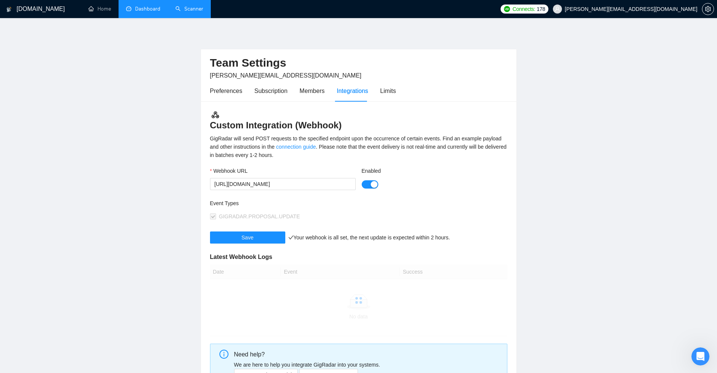
click at [401, 90] on div "Preferences Subscription Members Integrations Limits" at bounding box center [358, 90] width 297 height 21
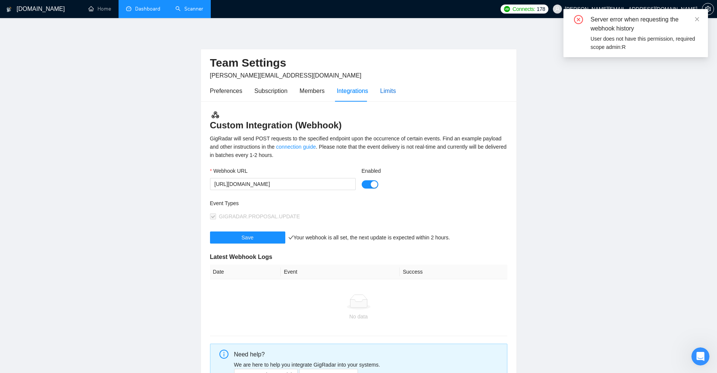
click at [389, 90] on div "Limits" at bounding box center [388, 90] width 16 height 9
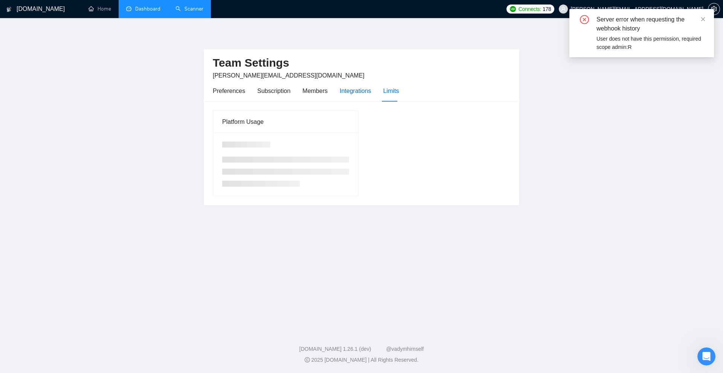
click at [354, 94] on div "Integrations" at bounding box center [355, 90] width 32 height 9
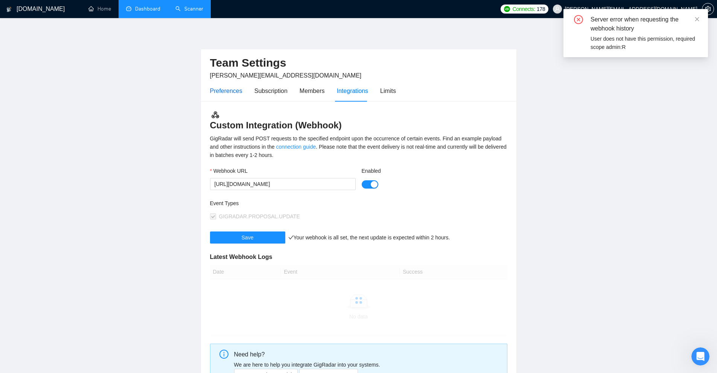
click at [224, 94] on div "Preferences" at bounding box center [226, 90] width 32 height 9
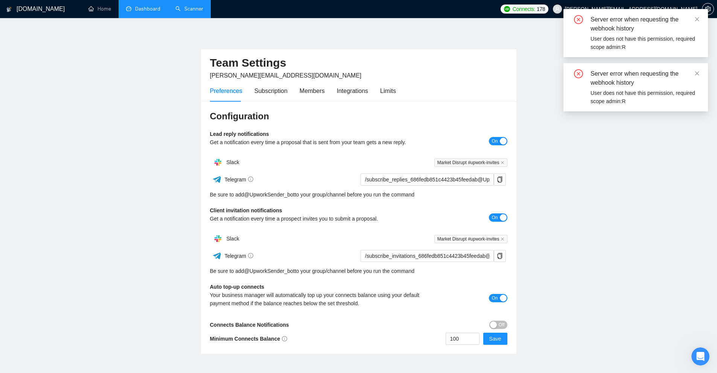
click at [694, 74] on div "Server error when requesting the webhook history" at bounding box center [645, 78] width 108 height 18
click at [697, 20] on icon "close" at bounding box center [696, 19] width 5 height 5
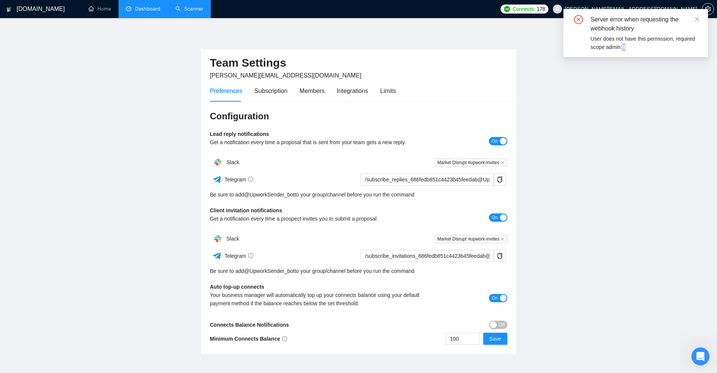
click at [697, 20] on icon "close" at bounding box center [696, 19] width 5 height 5
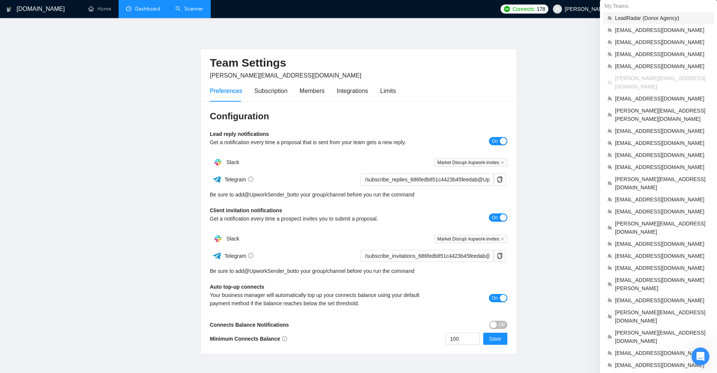
click at [654, 21] on span "LeadRadar (Donor Agency)" at bounding box center [662, 18] width 94 height 8
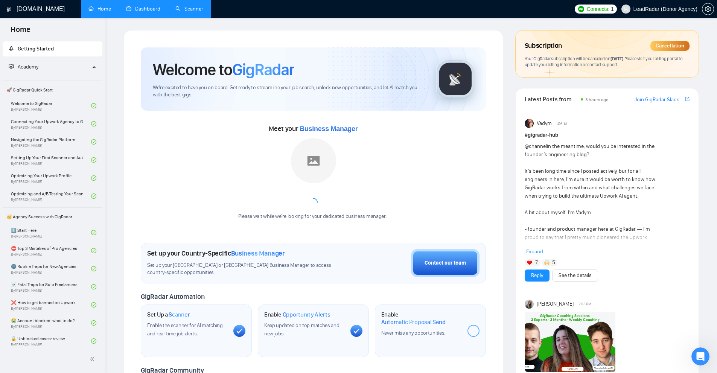
click at [183, 11] on link "Scanner" at bounding box center [189, 9] width 28 height 6
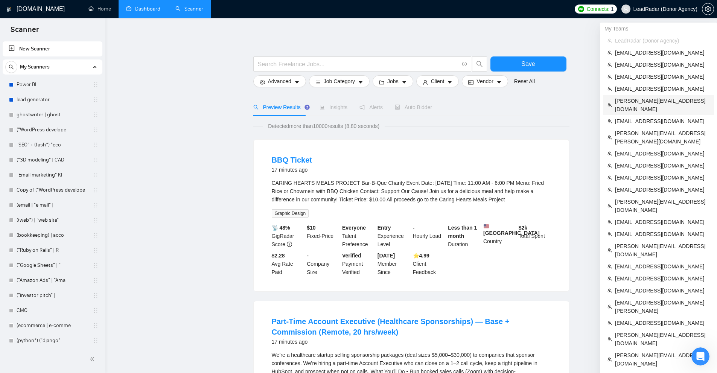
click at [638, 99] on span "philip@marketdisrupt.io" at bounding box center [662, 105] width 94 height 17
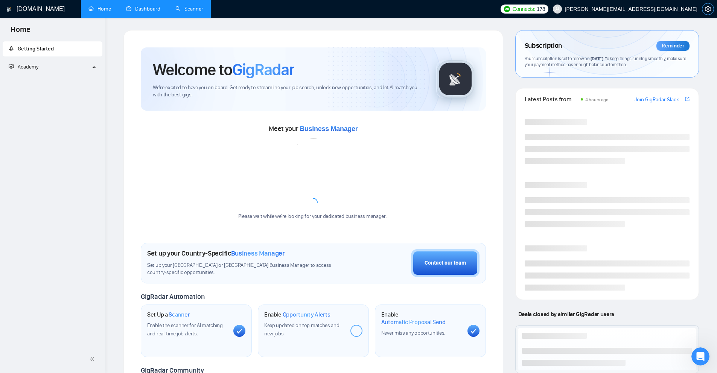
click at [709, 9] on icon "setting" at bounding box center [708, 9] width 6 height 6
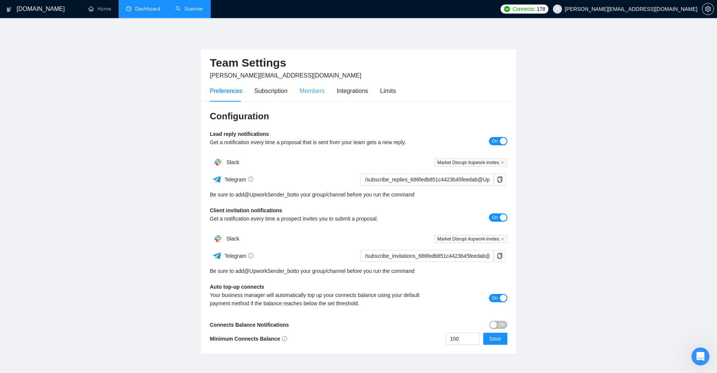
click at [318, 96] on div "Members" at bounding box center [312, 90] width 25 height 21
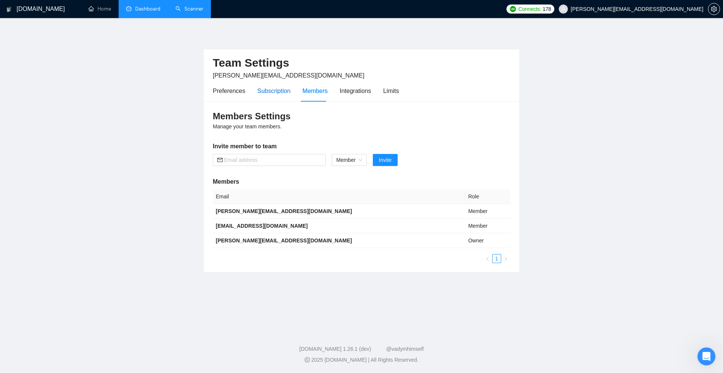
click at [280, 90] on div "Subscription" at bounding box center [273, 90] width 33 height 9
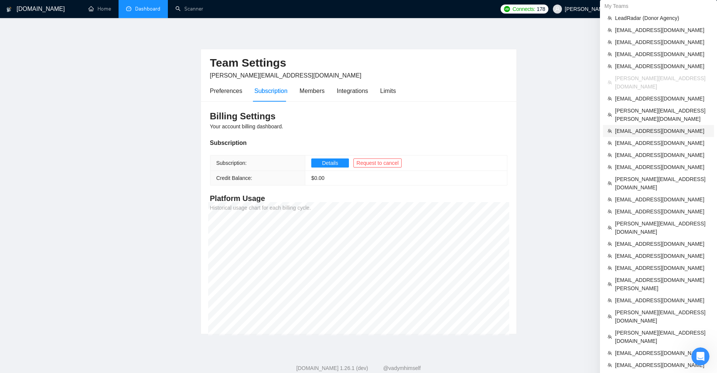
click at [652, 125] on li "juliemaemccarter@gmail.com" at bounding box center [658, 131] width 111 height 12
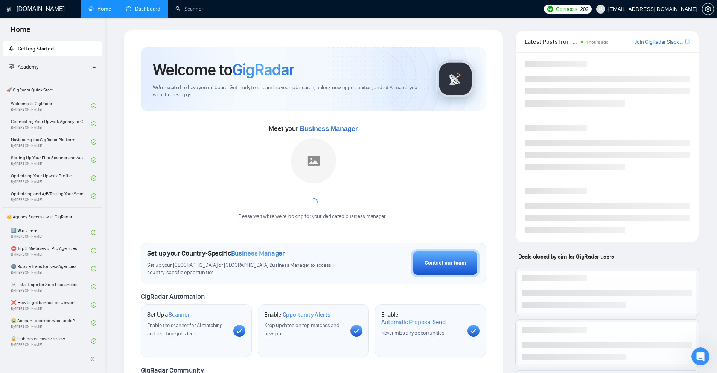
click at [152, 6] on link "Dashboard" at bounding box center [143, 9] width 34 height 6
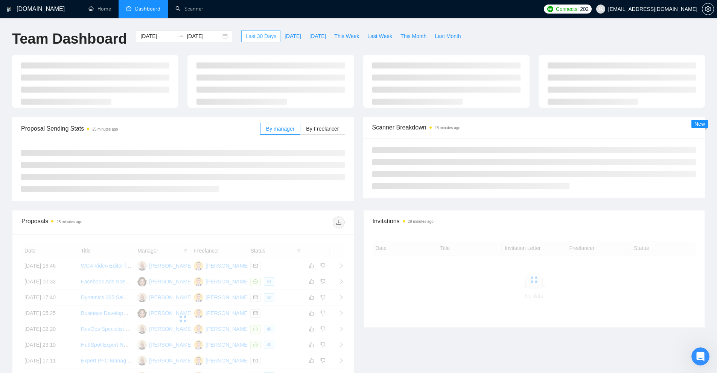
drag, startPoint x: 262, startPoint y: 37, endPoint x: 267, endPoint y: 46, distance: 10.5
click at [271, 37] on button "Last 30 Days" at bounding box center [260, 36] width 39 height 12
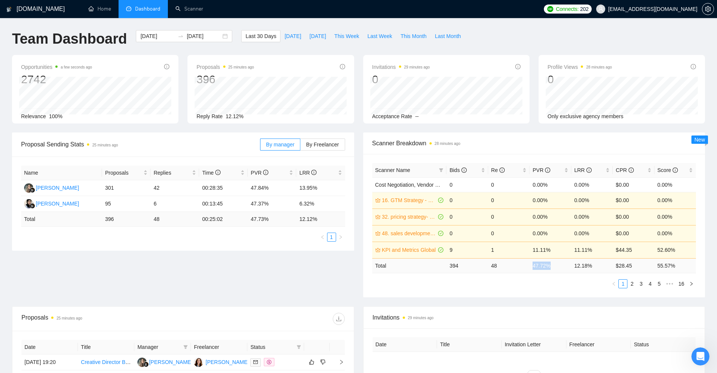
drag, startPoint x: 544, startPoint y: 263, endPoint x: 556, endPoint y: 265, distance: 12.3
click at [556, 265] on tr "Total 394 48 47.72 % 12.18 % $ 28.45 55.57 %" at bounding box center [534, 265] width 324 height 15
click at [556, 265] on td "47.72 %" at bounding box center [550, 265] width 41 height 15
click at [555, 265] on td "47.72 %" at bounding box center [550, 265] width 41 height 15
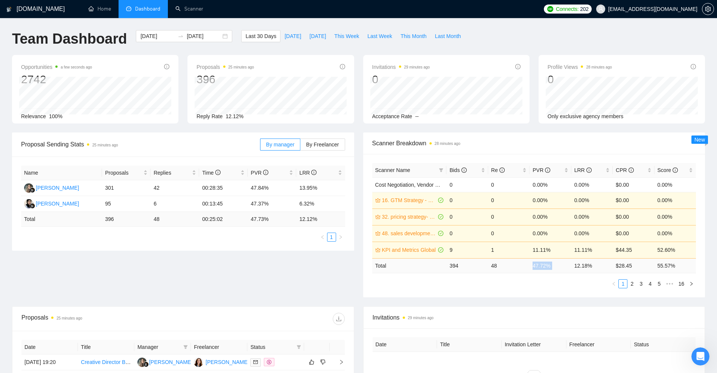
click at [554, 265] on td "47.72 %" at bounding box center [550, 265] width 41 height 15
drag, startPoint x: 595, startPoint y: 267, endPoint x: 574, endPoint y: 268, distance: 21.5
click at [574, 268] on td "12.18 %" at bounding box center [591, 265] width 41 height 15
click at [577, 274] on div "Scanner Name Bids Re PVR LRR CPR Score Cost Negotiation, Vendor Sourcing + Nego…" at bounding box center [534, 225] width 324 height 125
click at [345, 37] on span "This Week" at bounding box center [346, 36] width 25 height 8
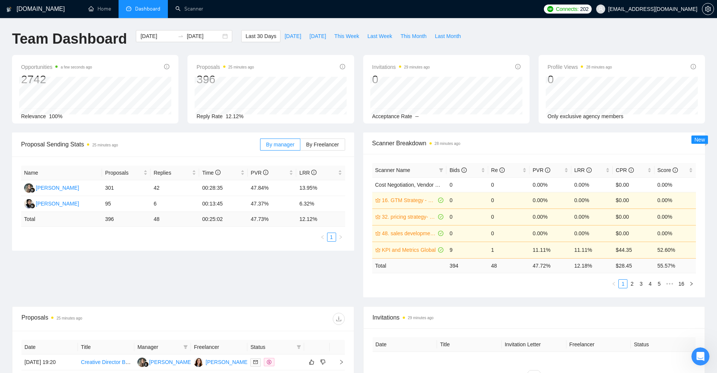
type input "2025-10-06"
type input "2025-10-12"
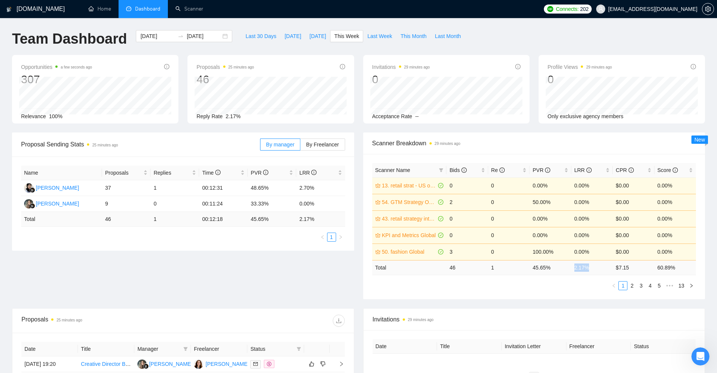
drag, startPoint x: 593, startPoint y: 273, endPoint x: 567, endPoint y: 271, distance: 26.4
click at [567, 271] on tr "Total 46 1 45.65 % 2.17 % $ 7.15 60.89 %" at bounding box center [534, 267] width 324 height 15
drag, startPoint x: 495, startPoint y: 270, endPoint x: 510, endPoint y: 274, distance: 15.9
click at [514, 270] on td "1" at bounding box center [508, 267] width 41 height 15
drag, startPoint x: 489, startPoint y: 269, endPoint x: 483, endPoint y: 269, distance: 6.0
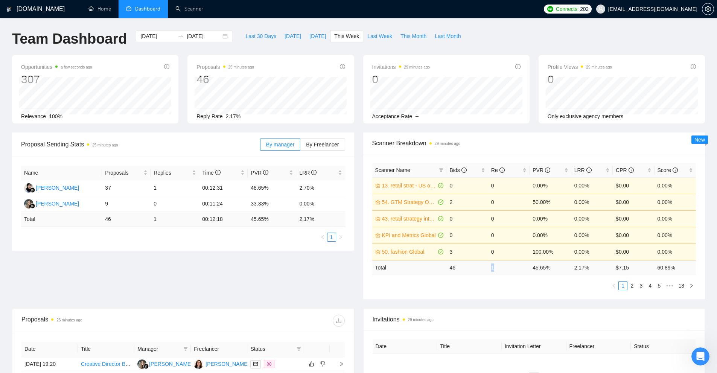
click at [483, 269] on tr "Total 46 1 45.65 % 2.17 % $ 7.15 60.89 %" at bounding box center [534, 267] width 324 height 15
click at [515, 272] on td "1" at bounding box center [508, 267] width 41 height 15
drag, startPoint x: 587, startPoint y: 274, endPoint x: 526, endPoint y: 269, distance: 61.2
click at [526, 269] on tr "Total 46 1 45.65 % 2.17 % $ 7.15 60.89 %" at bounding box center [534, 267] width 324 height 15
click at [494, 140] on span "Scanner Breakdown an hour ago" at bounding box center [534, 142] width 324 height 9
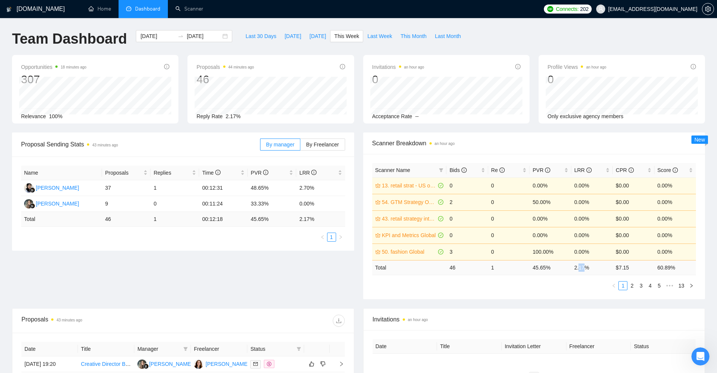
drag, startPoint x: 579, startPoint y: 266, endPoint x: 592, endPoint y: 269, distance: 13.4
click at [594, 266] on td "2.17 %" at bounding box center [591, 267] width 41 height 15
drag, startPoint x: 565, startPoint y: 268, endPoint x: 603, endPoint y: 267, distance: 37.3
click at [601, 266] on tr "Total 46 1 45.65 % 2.17 % $ 7.15 60.89 %" at bounding box center [534, 267] width 324 height 15
click at [588, 272] on td "2.17 %" at bounding box center [591, 267] width 41 height 15
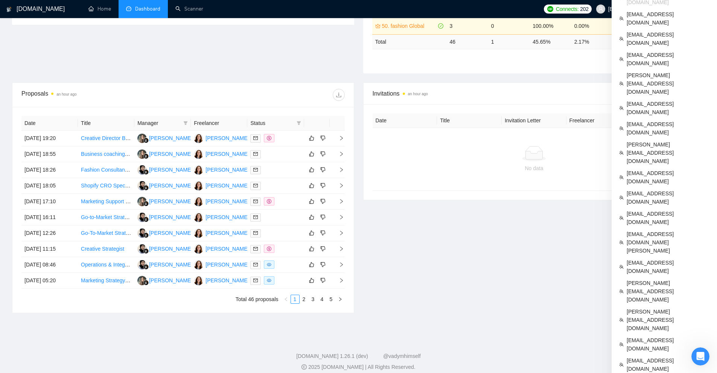
scroll to position [233, 0]
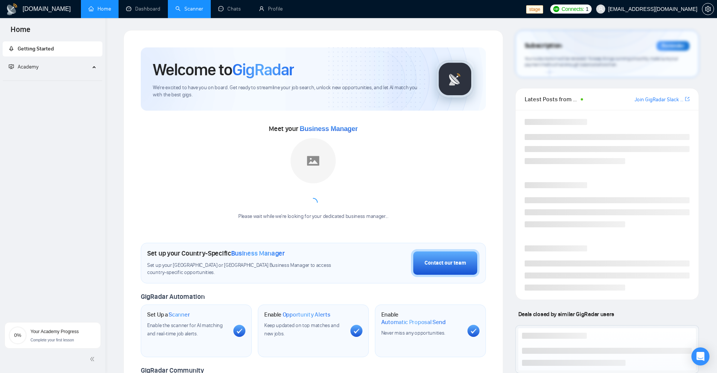
click at [190, 8] on link "Scanner" at bounding box center [189, 9] width 28 height 6
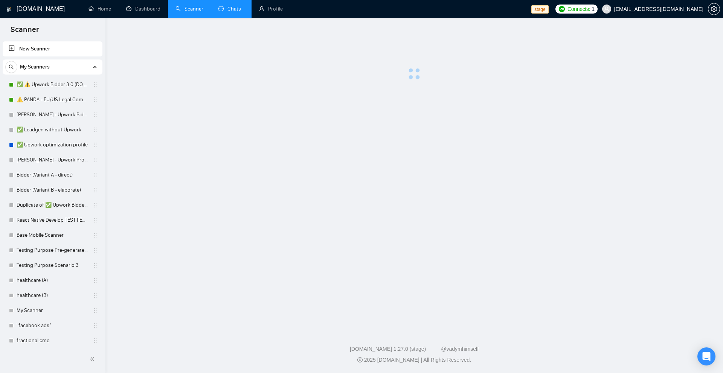
click at [220, 6] on link "Chats" at bounding box center [231, 9] width 26 height 6
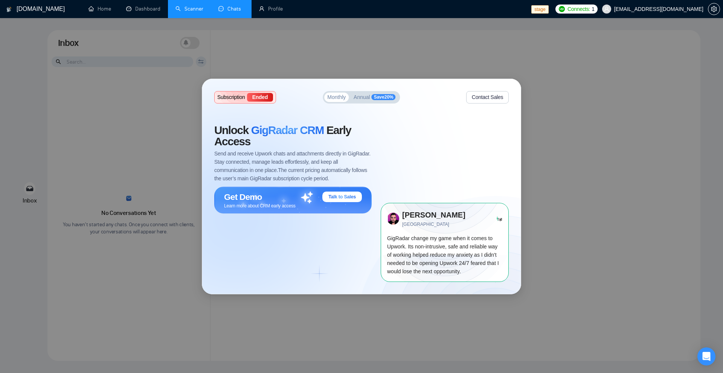
click at [342, 98] on span "Monthly" at bounding box center [336, 96] width 18 height 5
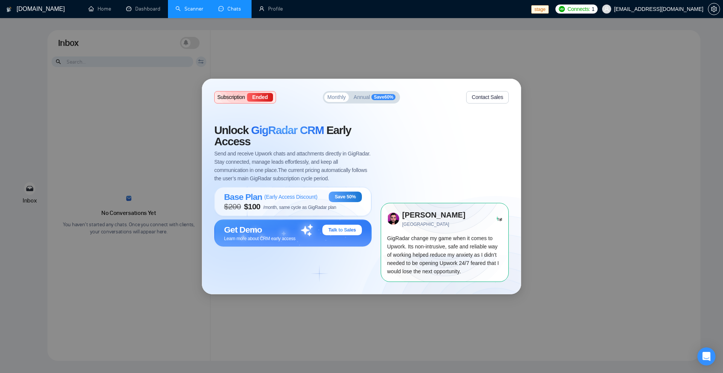
click at [370, 94] on span "Annual" at bounding box center [361, 96] width 17 height 5
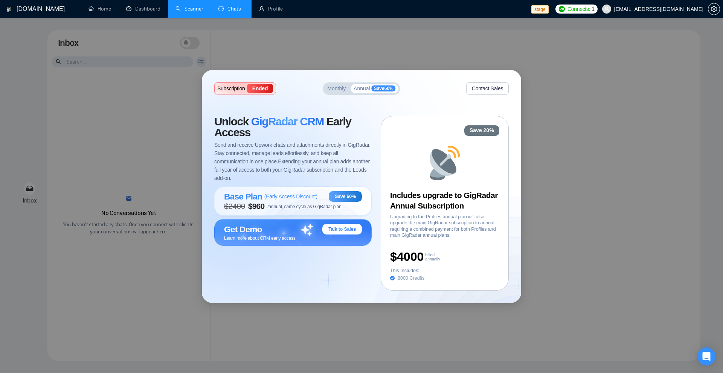
click at [344, 86] on span "Monthly" at bounding box center [336, 88] width 18 height 5
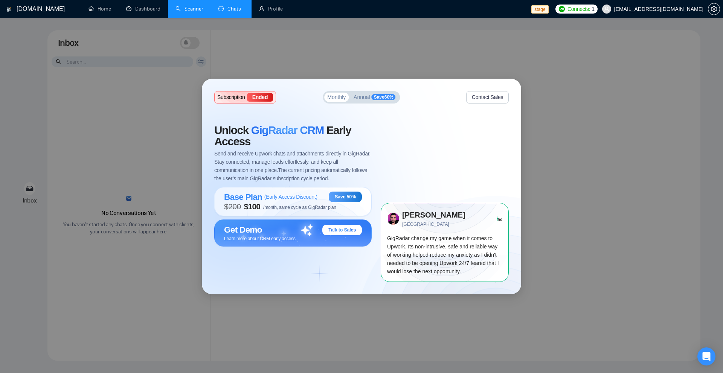
click at [360, 95] on span "Annual" at bounding box center [361, 96] width 17 height 5
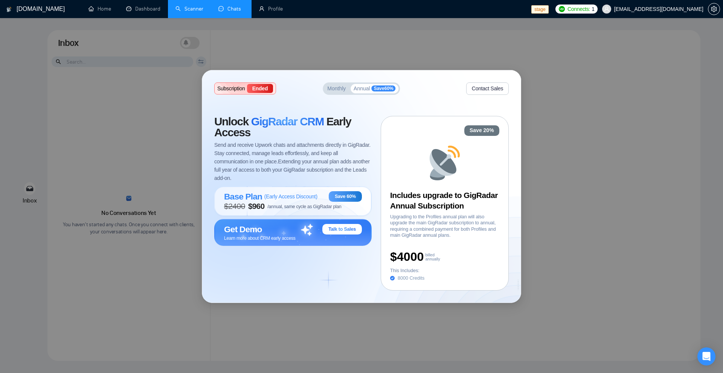
click at [328, 97] on div "Subscription Ended Monthly Annual Save 60 % Contact Sales Unlock GigRadar CRM E…" at bounding box center [361, 186] width 318 height 233
click at [337, 90] on span "Monthly" at bounding box center [336, 88] width 18 height 5
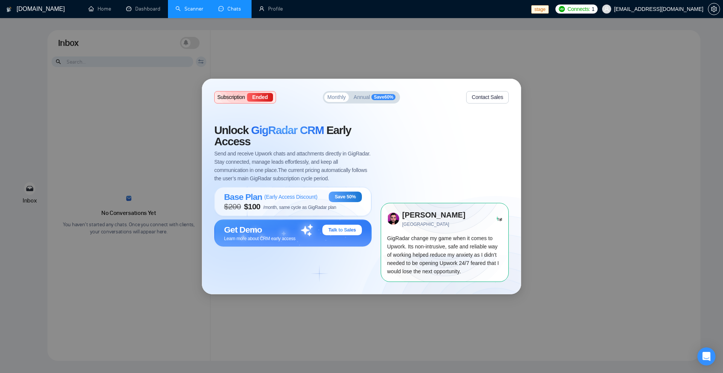
click at [360, 94] on span "Annual" at bounding box center [361, 96] width 17 height 5
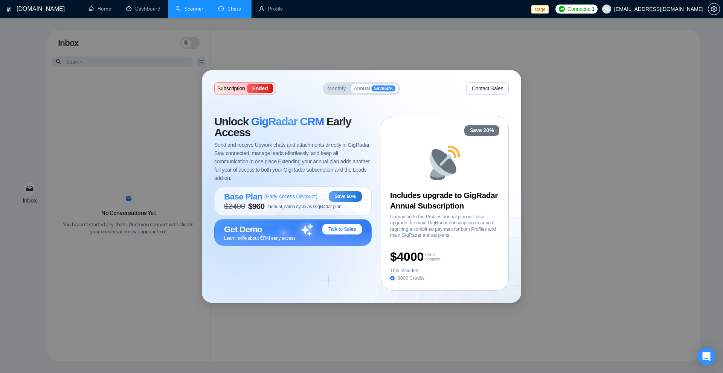
click at [342, 94] on div "Monthly Annual Save 60 %" at bounding box center [361, 88] width 77 height 12
click at [368, 94] on div "Monthly Annual Save 60 %" at bounding box center [361, 88] width 77 height 12
click at [336, 91] on span "Monthly" at bounding box center [336, 88] width 18 height 5
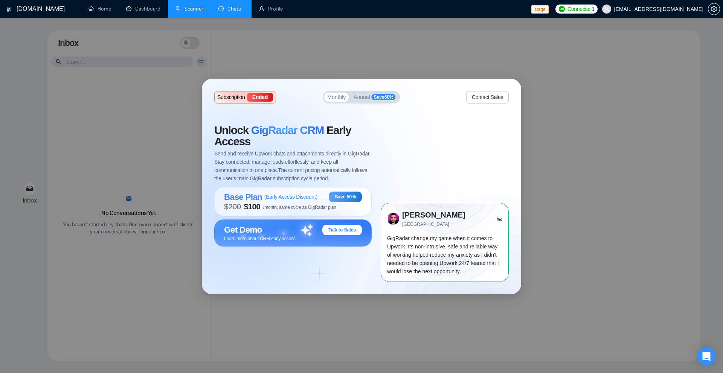
click at [366, 94] on span "Annual" at bounding box center [361, 96] width 17 height 5
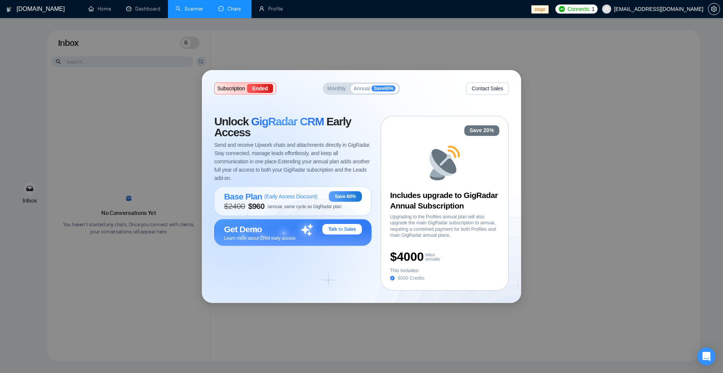
click at [339, 93] on div "Monthly Annual Save 60 %" at bounding box center [361, 88] width 77 height 12
click at [338, 90] on span "Monthly" at bounding box center [336, 88] width 18 height 5
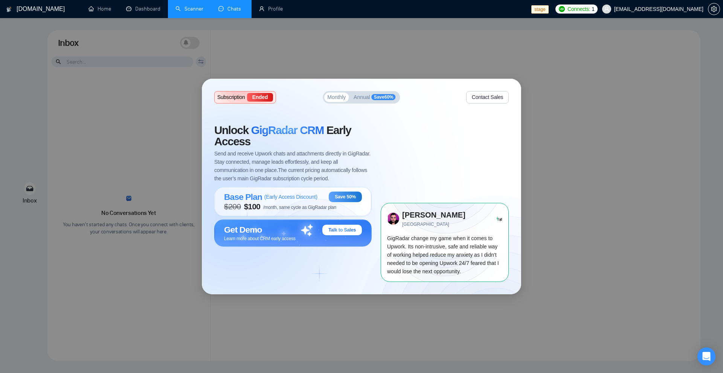
click at [339, 94] on span "Monthly" at bounding box center [336, 96] width 18 height 5
drag, startPoint x: 325, startPoint y: 95, endPoint x: 340, endPoint y: 96, distance: 14.7
click at [340, 96] on button "Monthly" at bounding box center [336, 97] width 24 height 9
drag, startPoint x: 214, startPoint y: 94, endPoint x: 283, endPoint y: 98, distance: 69.4
click at [283, 98] on div "Subscription Ended Monthly Annual Save 60 % Contact Sales Unlock GigRadar CRM E…" at bounding box center [361, 186] width 318 height 215
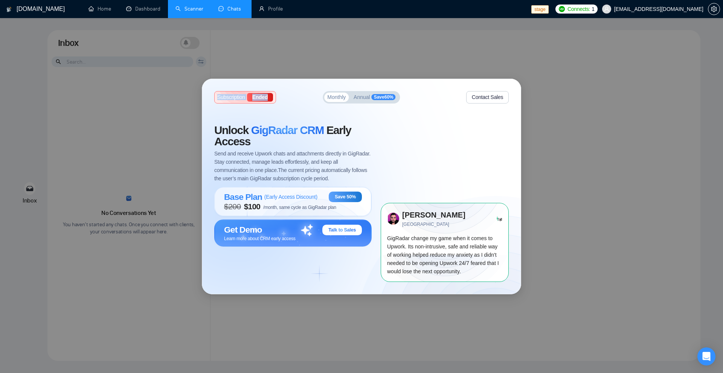
click at [283, 98] on div "Subscription Ended Monthly Annual Save 60 % Contact Sales" at bounding box center [361, 97] width 294 height 12
click at [261, 96] on div "Ended" at bounding box center [260, 97] width 26 height 9
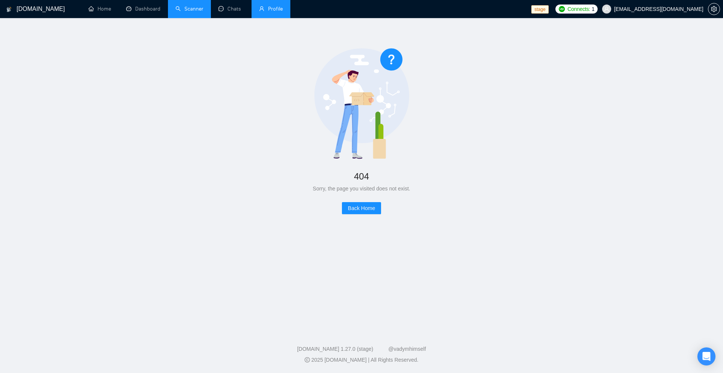
click at [263, 8] on link "Profile" at bounding box center [271, 9] width 24 height 6
